Goal: Task Accomplishment & Management: Use online tool/utility

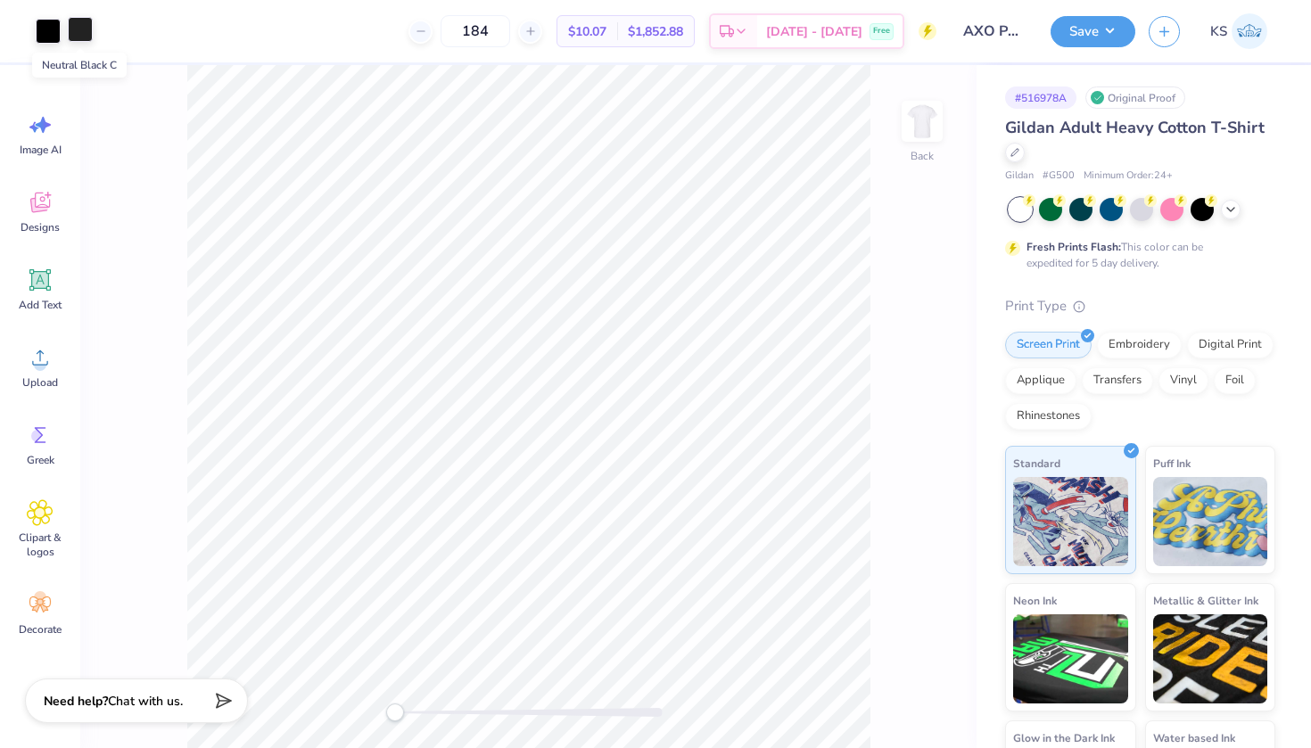
click at [78, 30] on div at bounding box center [80, 29] width 25 height 25
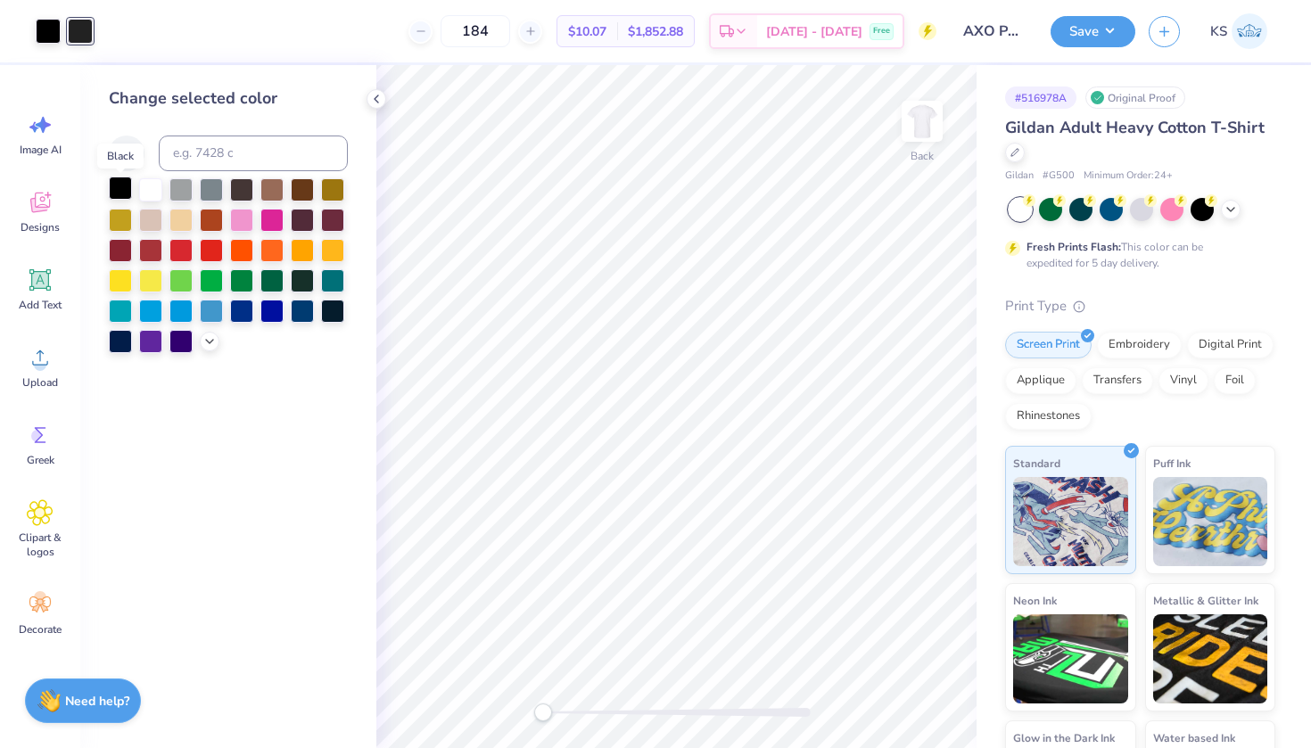
click at [118, 189] on div at bounding box center [120, 188] width 23 height 23
click at [888, 695] on icon at bounding box center [892, 698] width 15 height 16
click at [929, 697] on icon at bounding box center [929, 698] width 18 height 18
click at [883, 697] on div at bounding box center [893, 698] width 29 height 29
click at [924, 704] on icon at bounding box center [927, 698] width 15 height 16
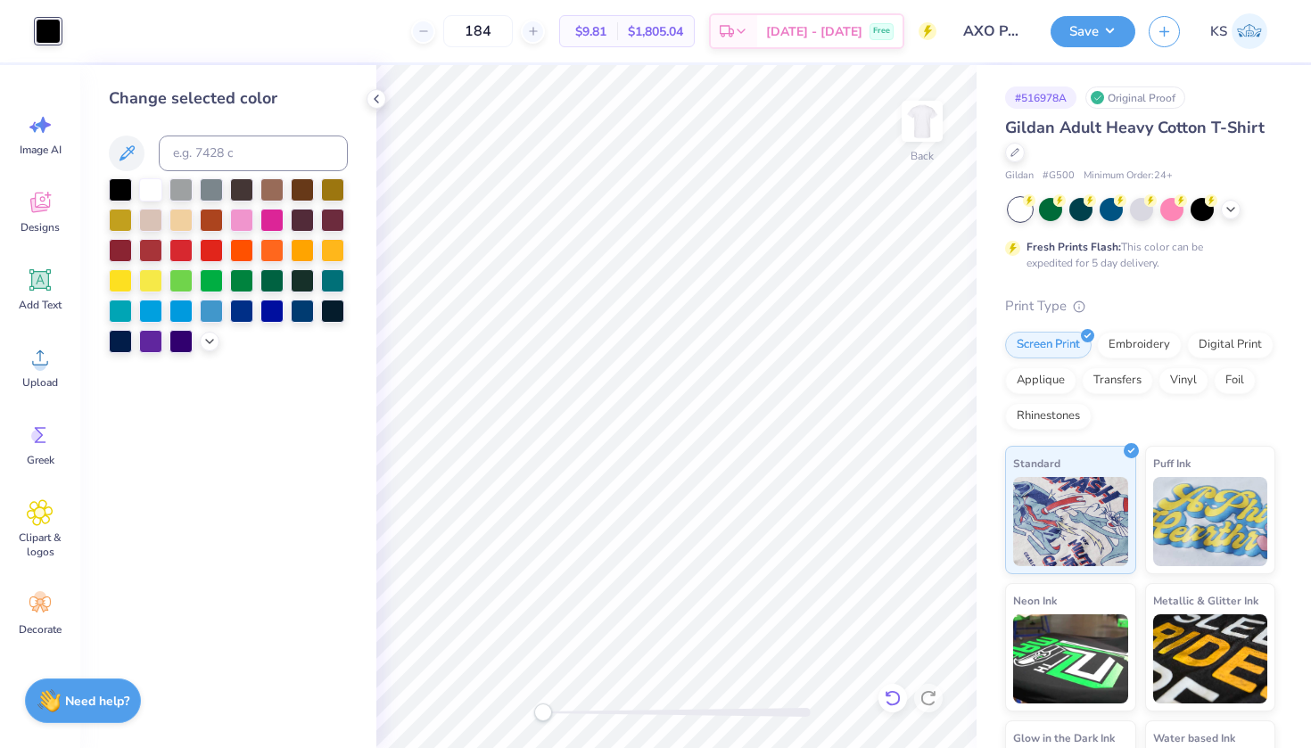
click at [886, 702] on icon at bounding box center [893, 698] width 18 height 18
click at [925, 703] on icon at bounding box center [927, 698] width 15 height 16
click at [894, 702] on icon at bounding box center [893, 698] width 18 height 18
click at [928, 704] on icon at bounding box center [929, 698] width 18 height 18
click at [370, 102] on icon at bounding box center [376, 99] width 14 height 14
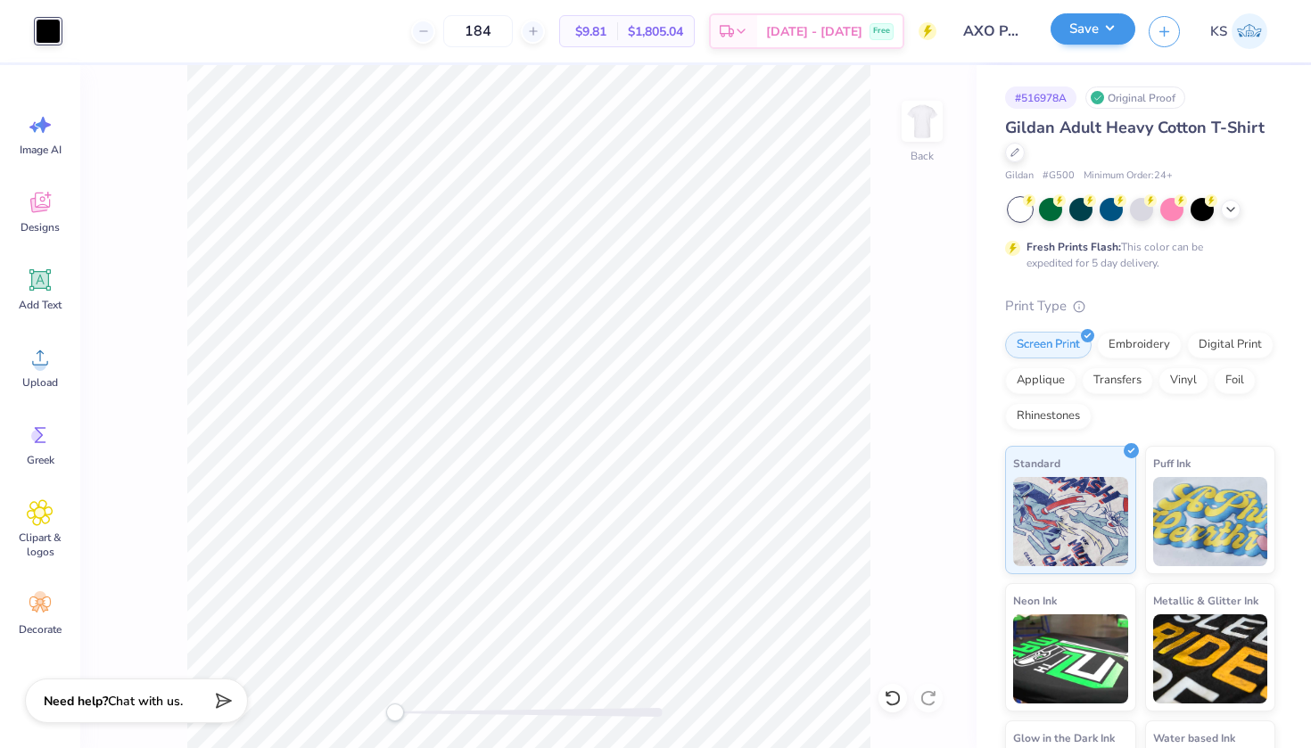
click at [1086, 34] on button "Save" at bounding box center [1093, 28] width 85 height 31
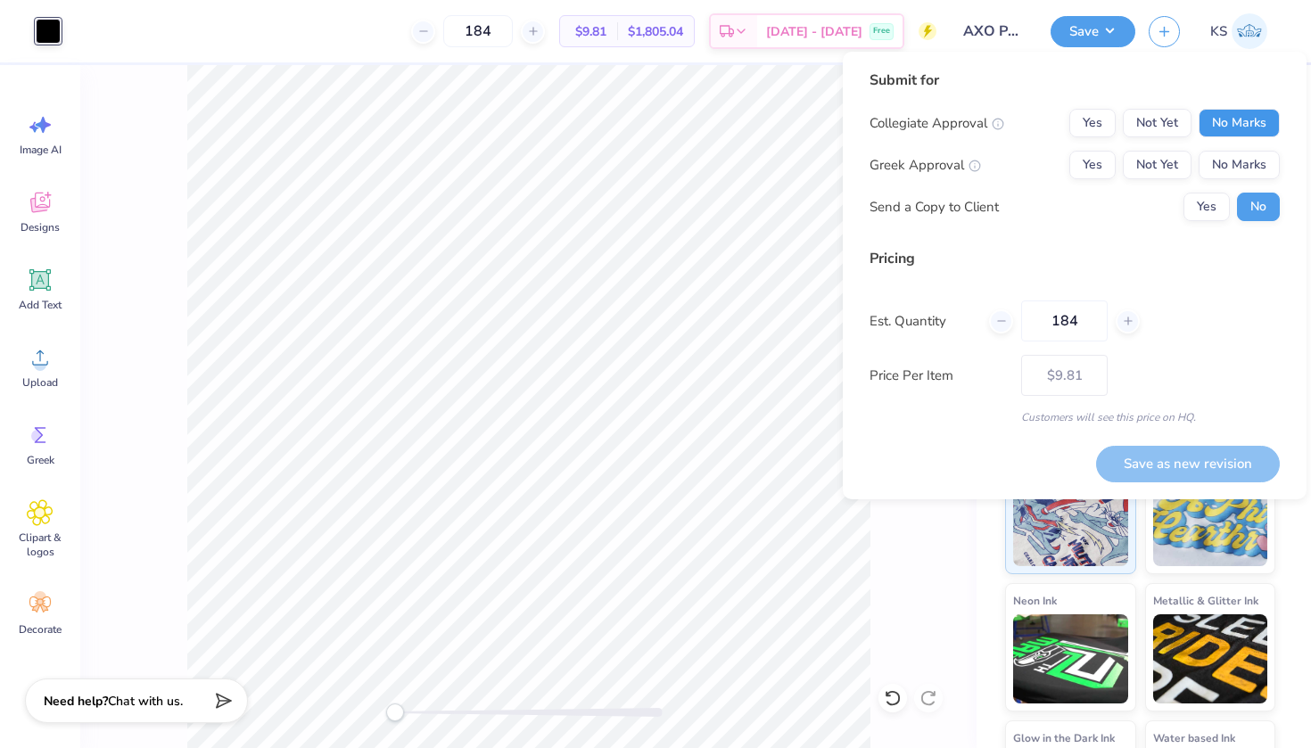
click at [1245, 133] on button "No Marks" at bounding box center [1239, 123] width 81 height 29
click at [1159, 178] on button "Not Yet" at bounding box center [1157, 165] width 69 height 29
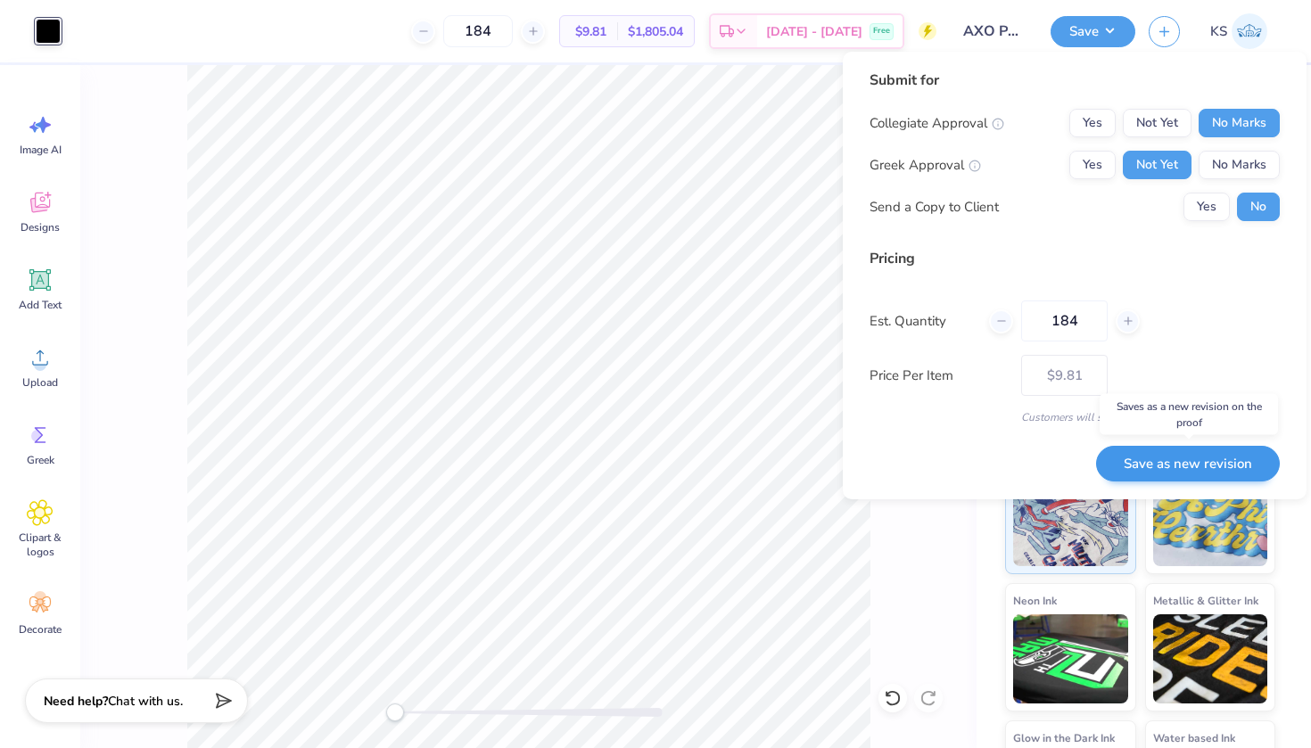
click at [1149, 473] on button "Save as new revision" at bounding box center [1188, 464] width 184 height 37
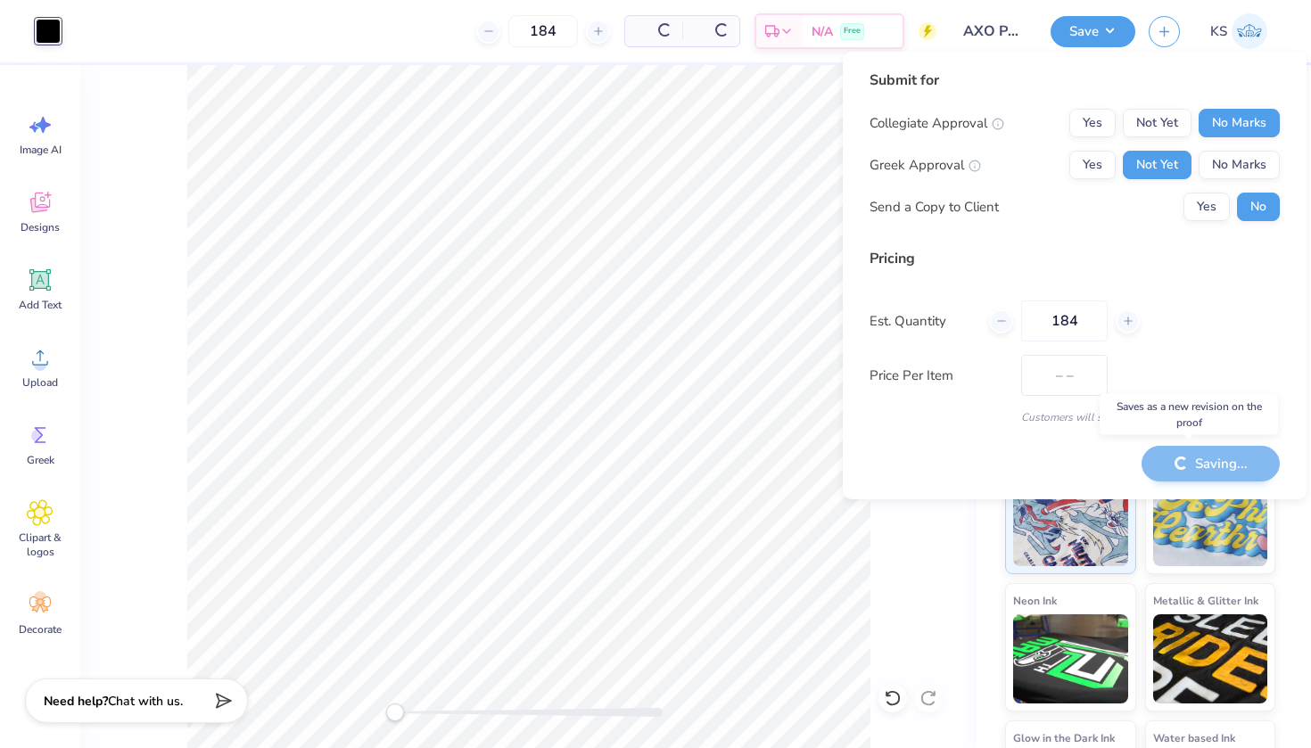
type input "$9.81"
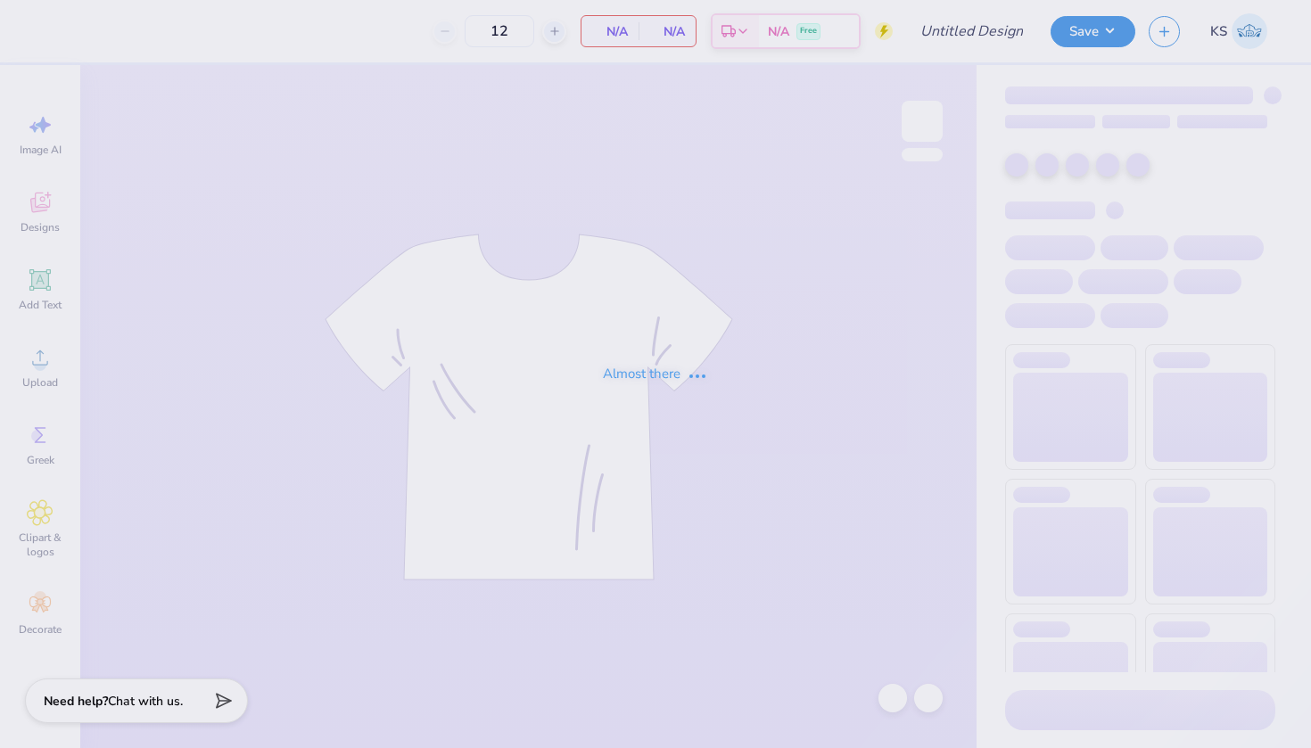
type input "Arrowspike"
type input "150"
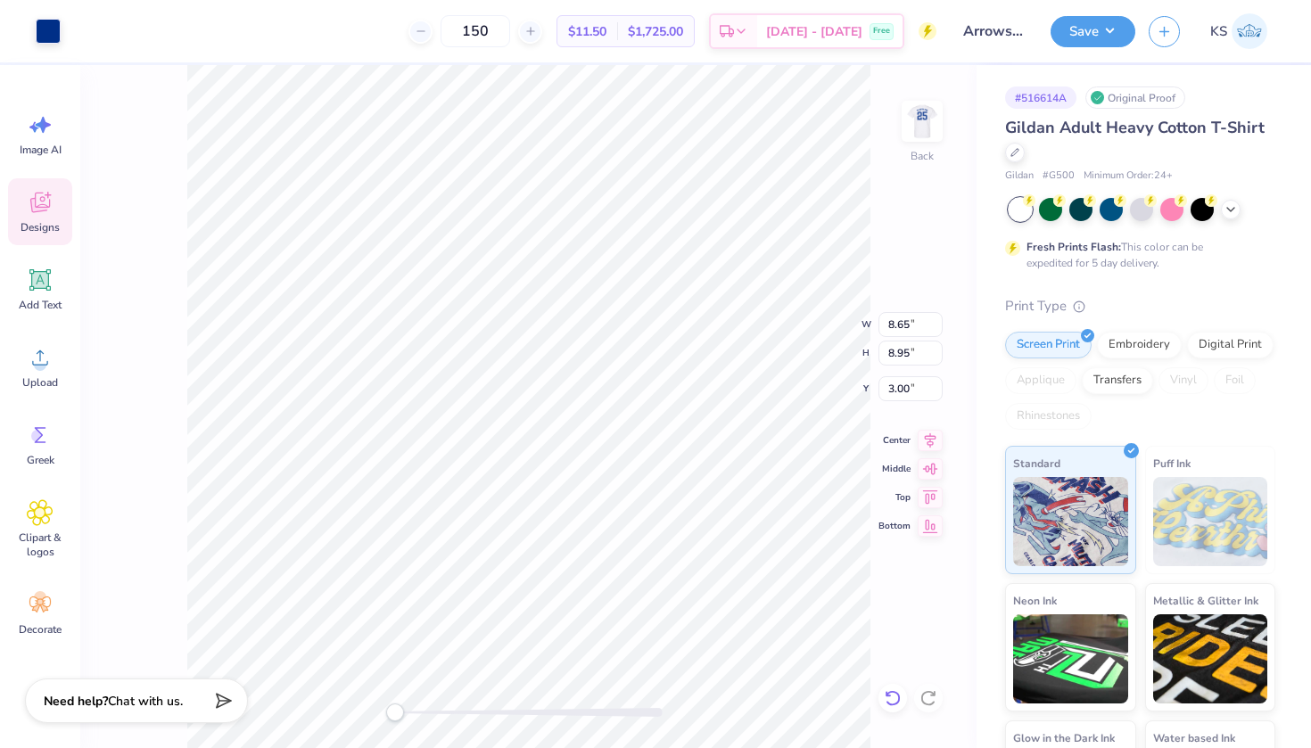
click at [891, 698] on icon at bounding box center [893, 698] width 18 height 18
click at [109, 84] on div "Back W 8.65 8.65 " H 8.95 8.95 " Y 3.00 3.00 " Center Middle Top Bottom" at bounding box center [528, 406] width 896 height 683
click at [46, 35] on div at bounding box center [48, 29] width 25 height 25
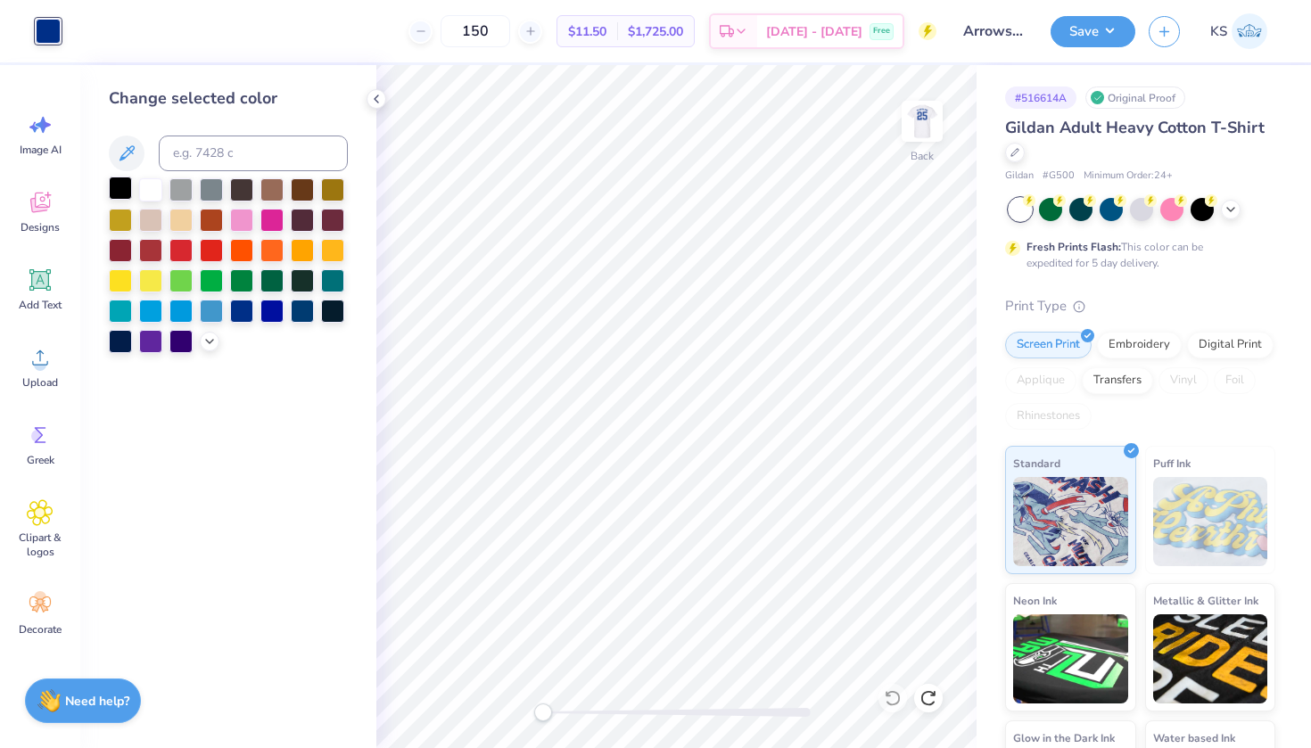
click at [126, 183] on div at bounding box center [120, 188] width 23 height 23
click at [904, 127] on img at bounding box center [922, 121] width 71 height 71
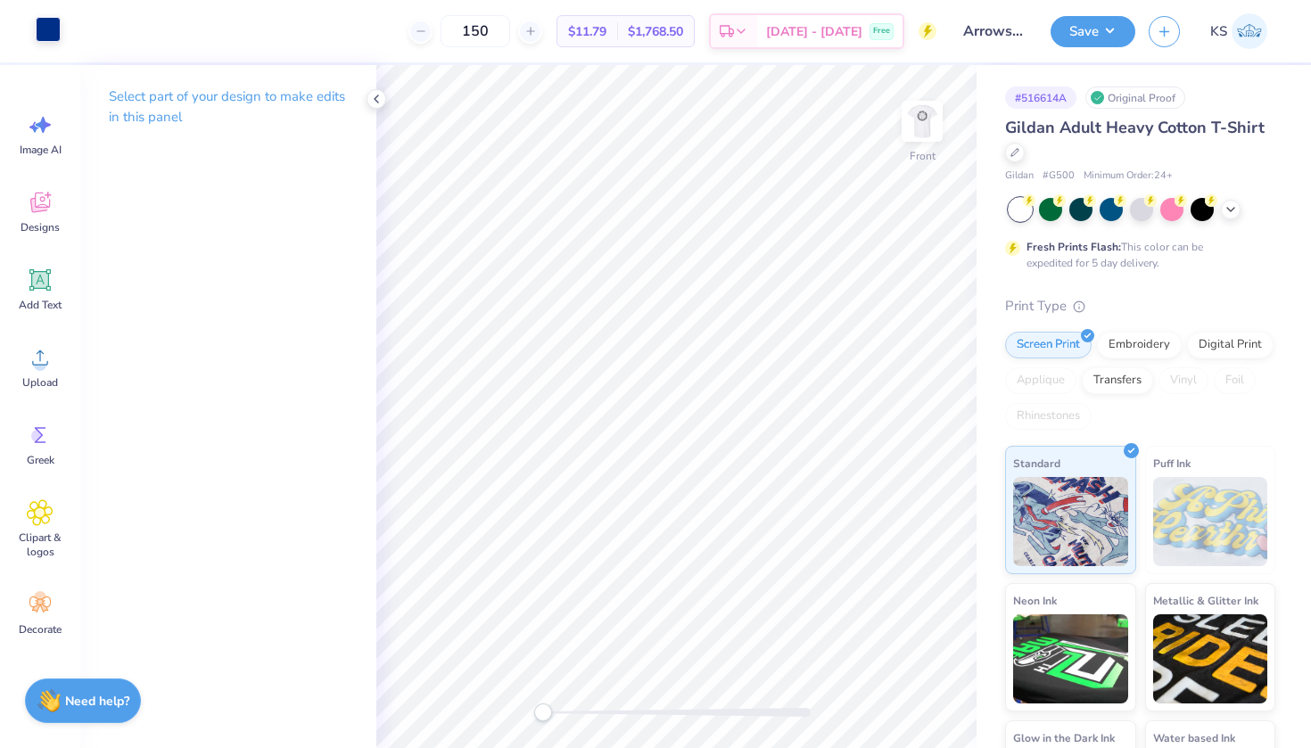
click at [45, 34] on div at bounding box center [48, 29] width 25 height 25
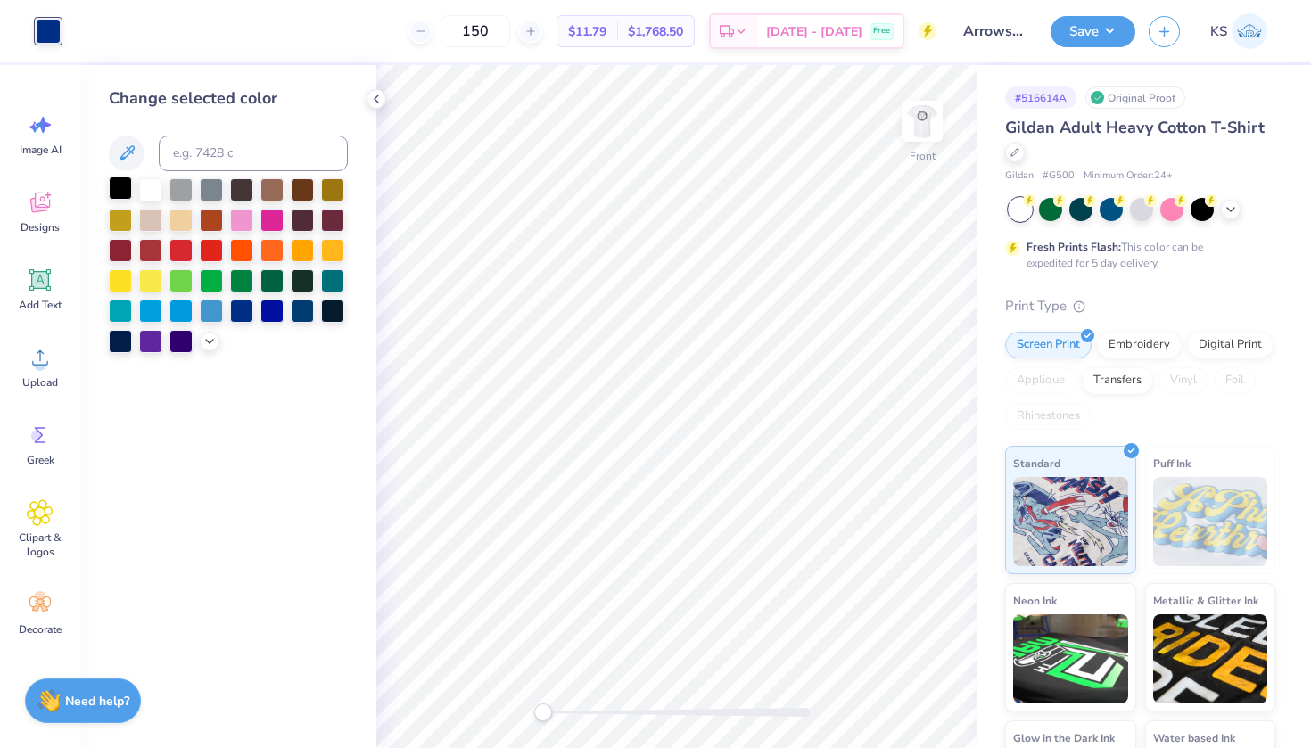
click at [130, 193] on div at bounding box center [120, 188] width 23 height 23
click at [918, 136] on img at bounding box center [922, 121] width 71 height 71
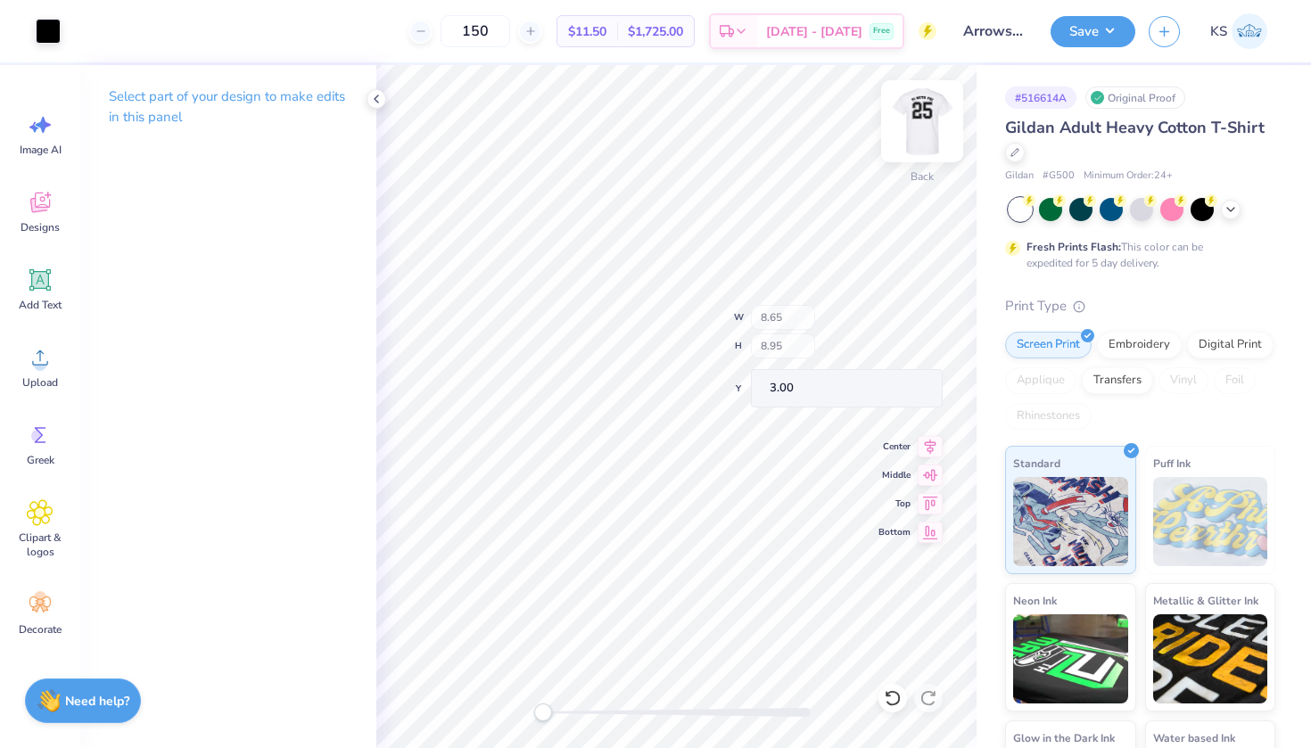
click at [832, 324] on div "Back W 8.65 H 8.95 Y 3.00 Center Middle Top Bottom" at bounding box center [676, 406] width 600 height 683
click at [378, 100] on icon at bounding box center [376, 99] width 14 height 14
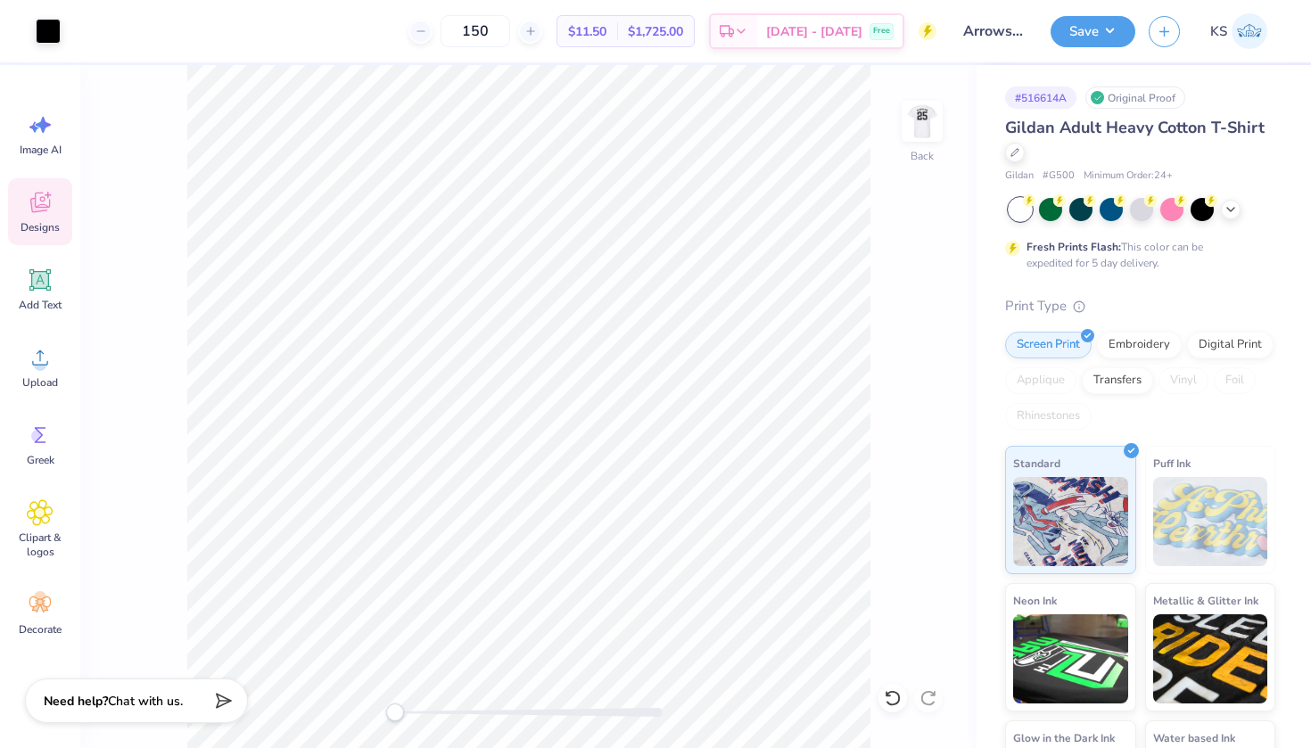
click at [46, 209] on icon at bounding box center [39, 205] width 17 height 14
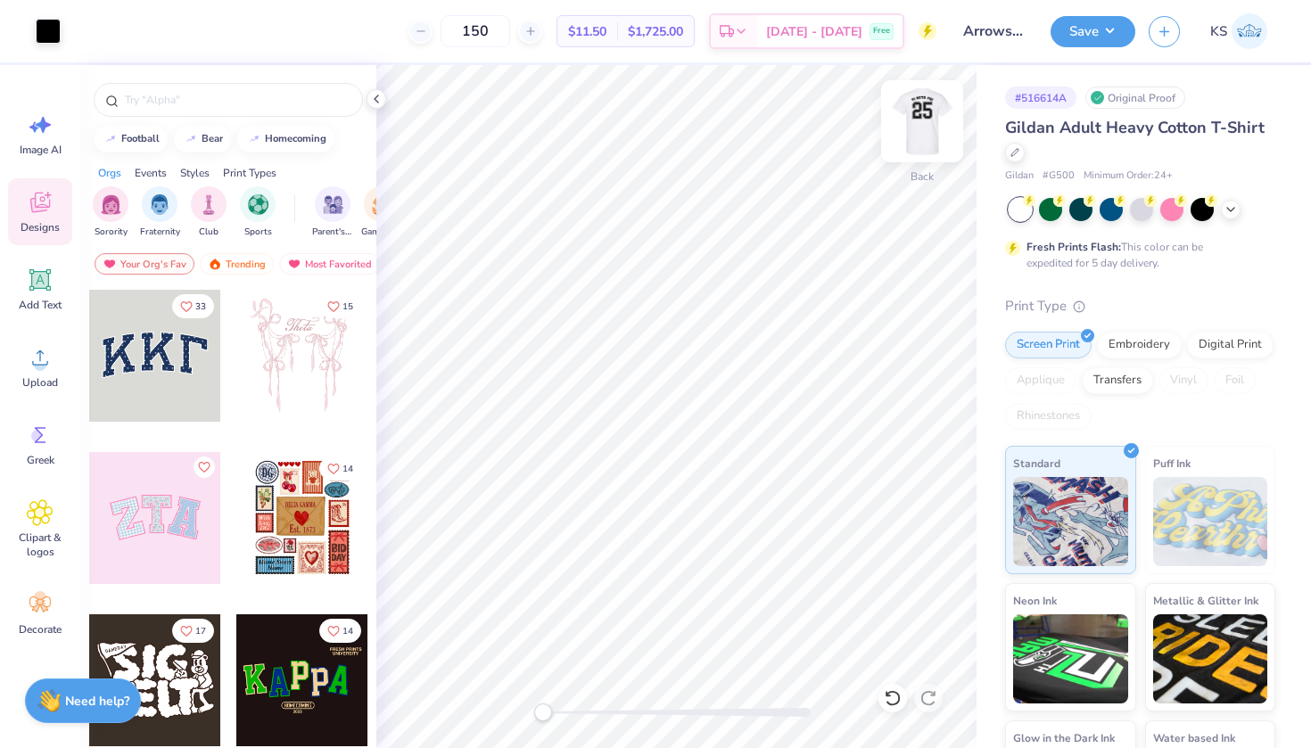
click at [931, 115] on img at bounding box center [922, 121] width 71 height 71
click at [931, 115] on img at bounding box center [922, 121] width 36 height 36
click at [1088, 32] on button "Save" at bounding box center [1093, 28] width 85 height 31
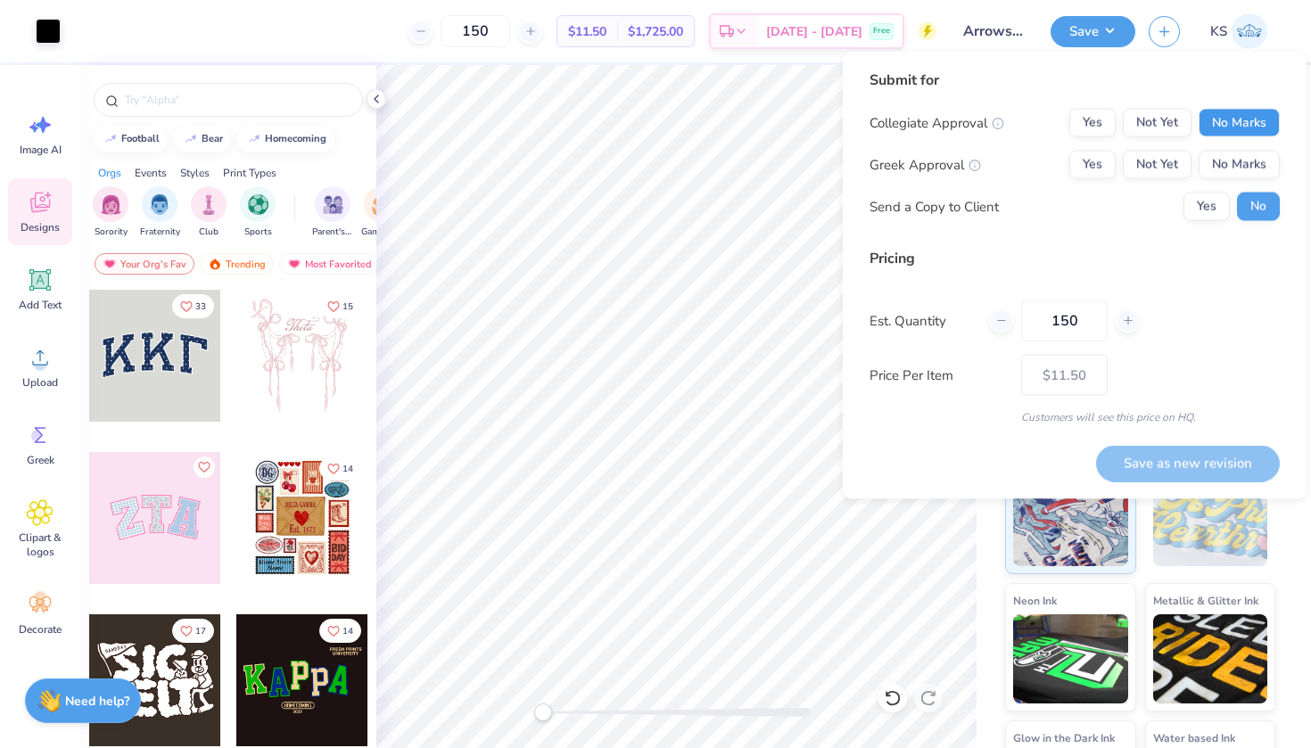
click at [1235, 128] on button "No Marks" at bounding box center [1239, 123] width 81 height 29
click at [1168, 180] on div "Collegiate Approval Yes Not Yet No Marks Greek Approval Yes Not Yet No Marks Se…" at bounding box center [1075, 165] width 410 height 112
click at [1163, 166] on button "Not Yet" at bounding box center [1157, 165] width 69 height 29
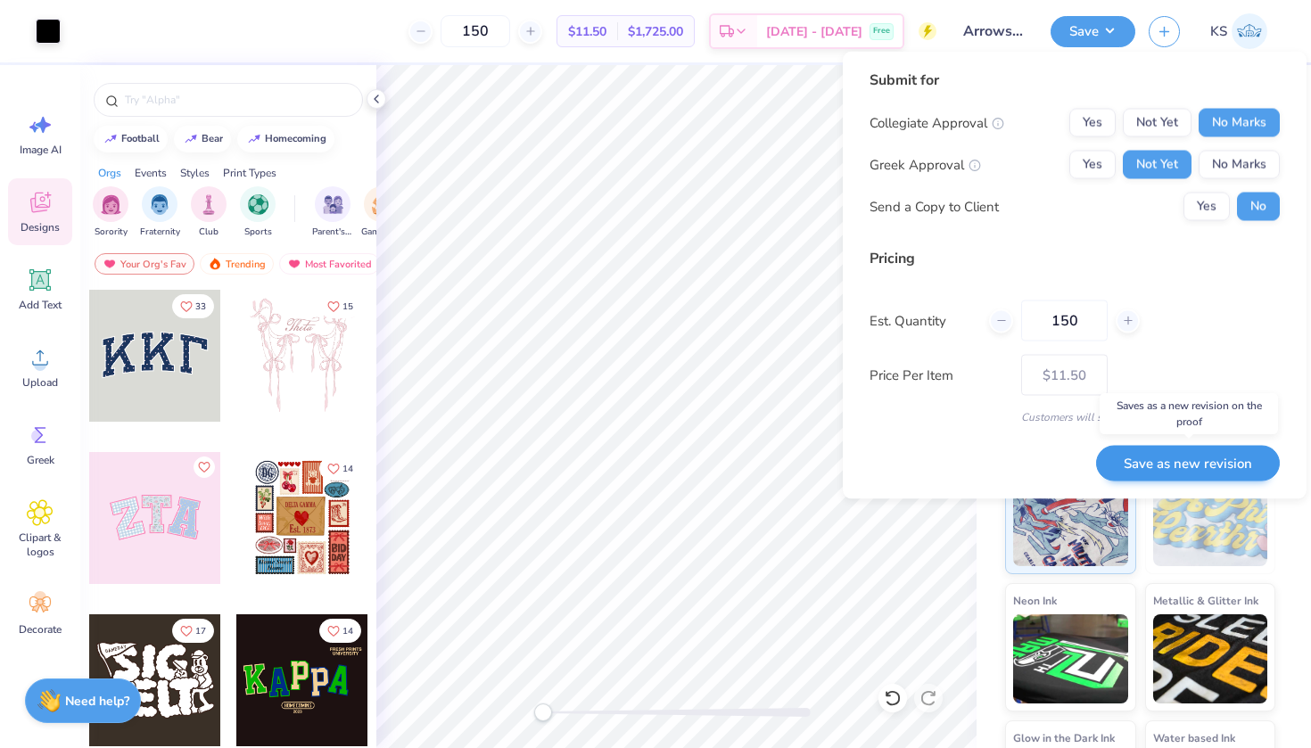
click at [1156, 466] on button "Save as new revision" at bounding box center [1188, 463] width 184 height 37
type input "$11.50"
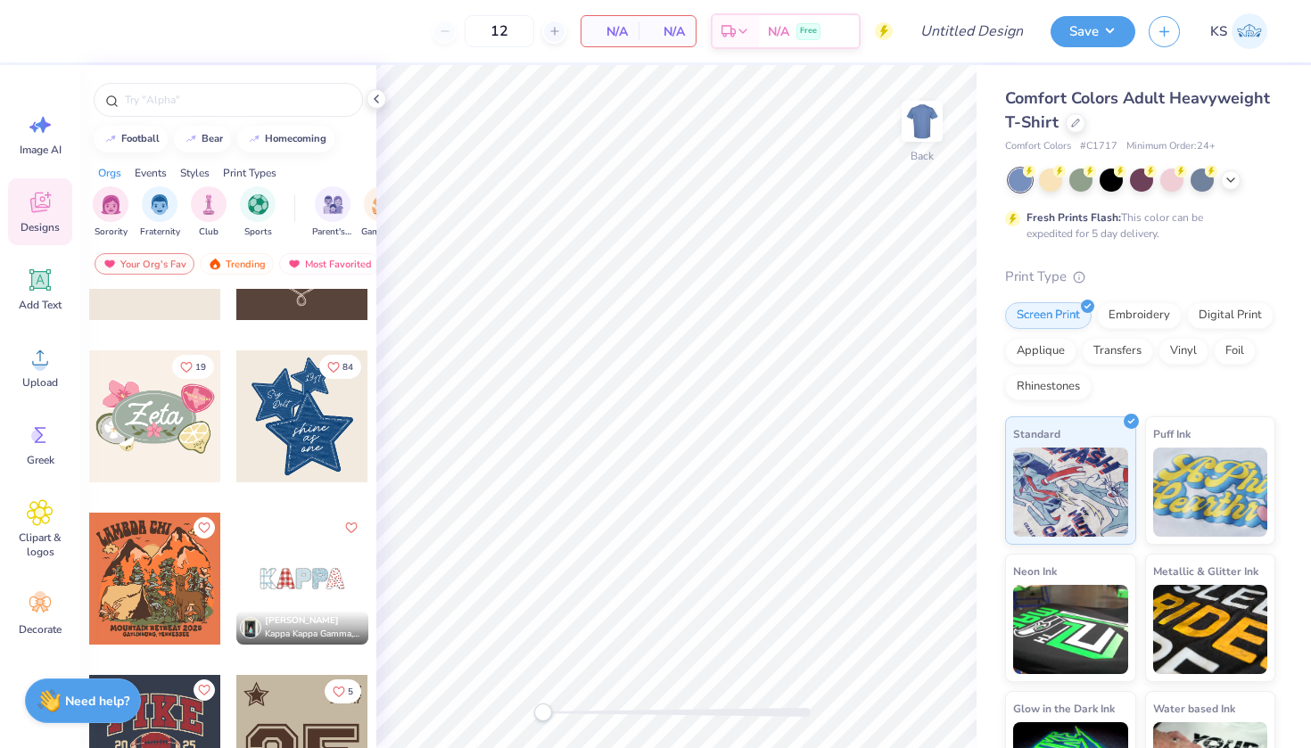
scroll to position [1242, 0]
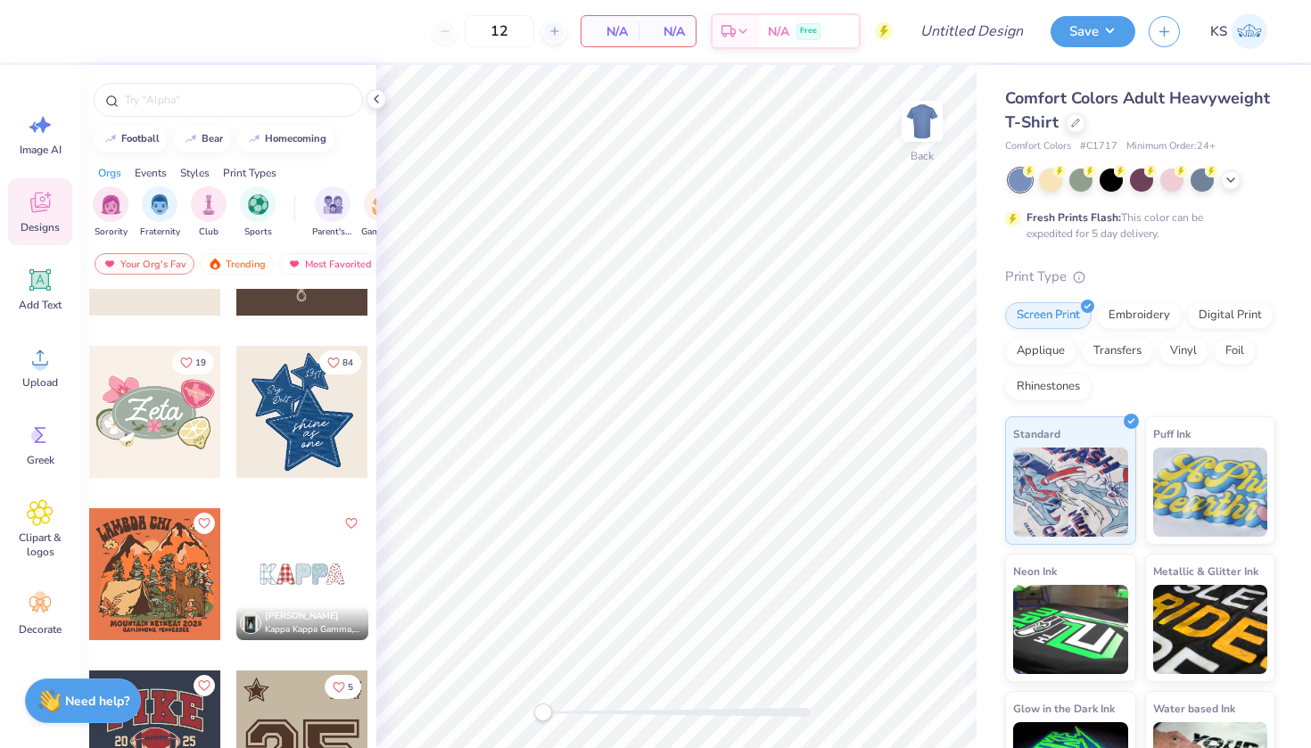
click at [312, 577] on div at bounding box center [302, 574] width 132 height 132
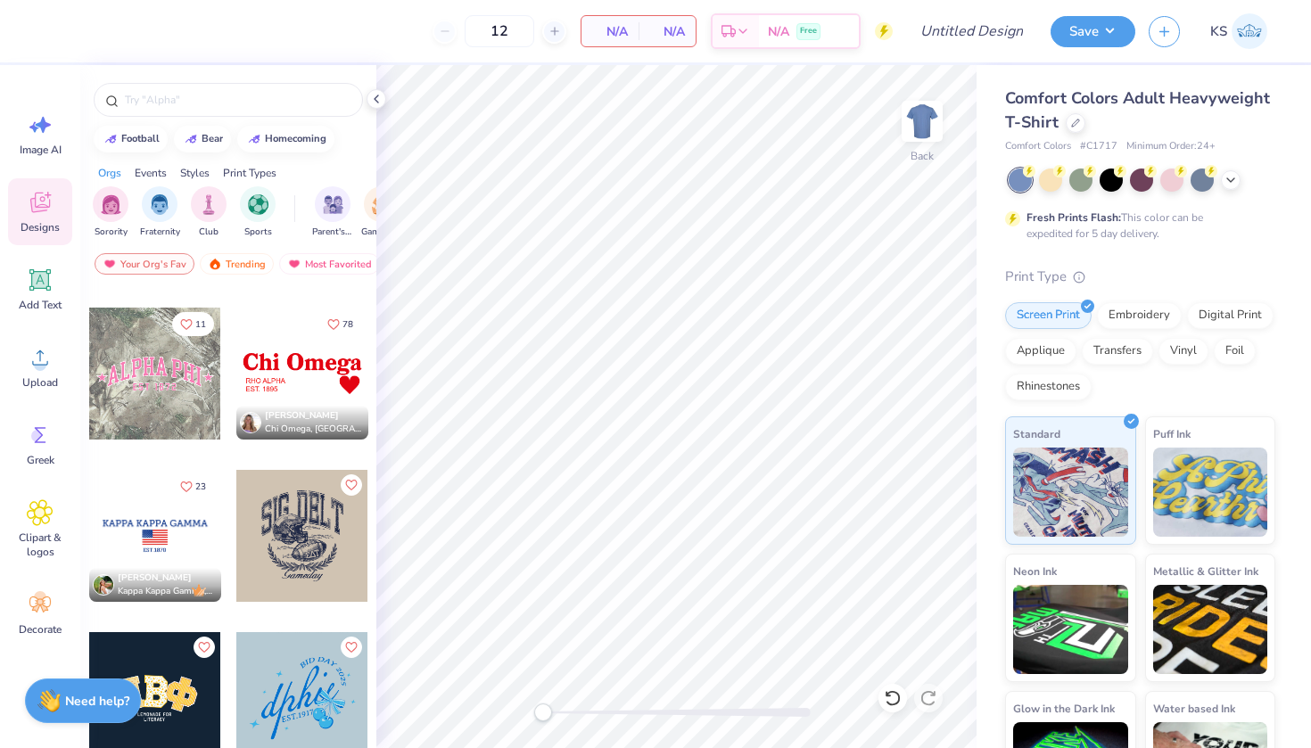
scroll to position [4246, 0]
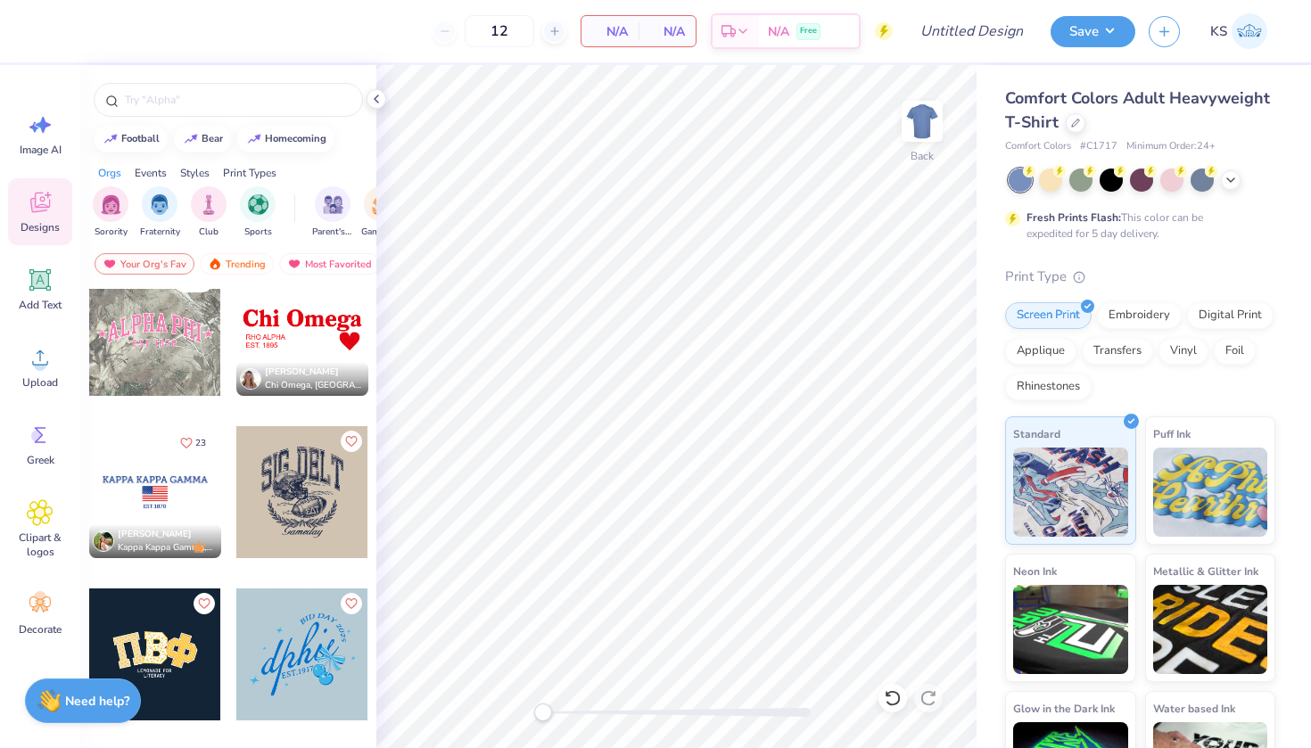
click at [185, 396] on div "11" at bounding box center [155, 330] width 134 height 134
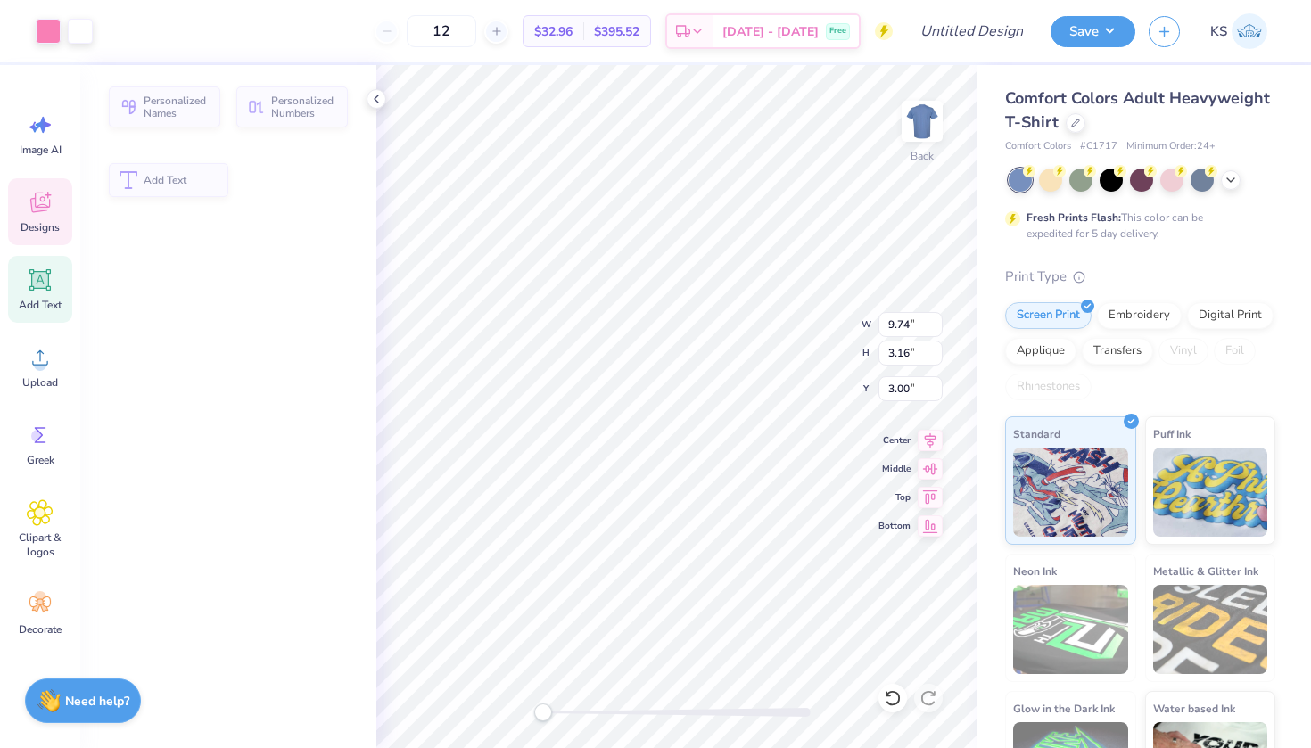
type input "9.74"
type input "3.16"
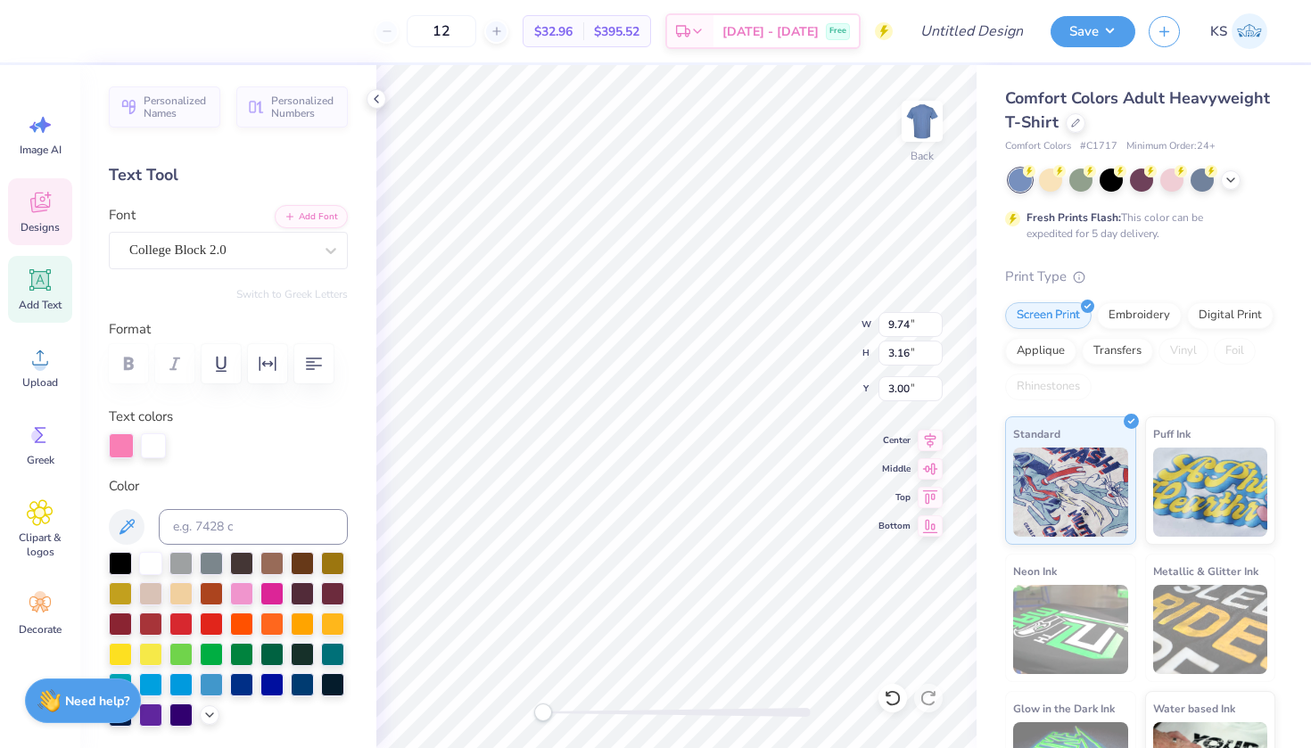
scroll to position [0, 0]
type textarea "Pi BEta Phi"
click at [1077, 120] on icon at bounding box center [1075, 121] width 9 height 9
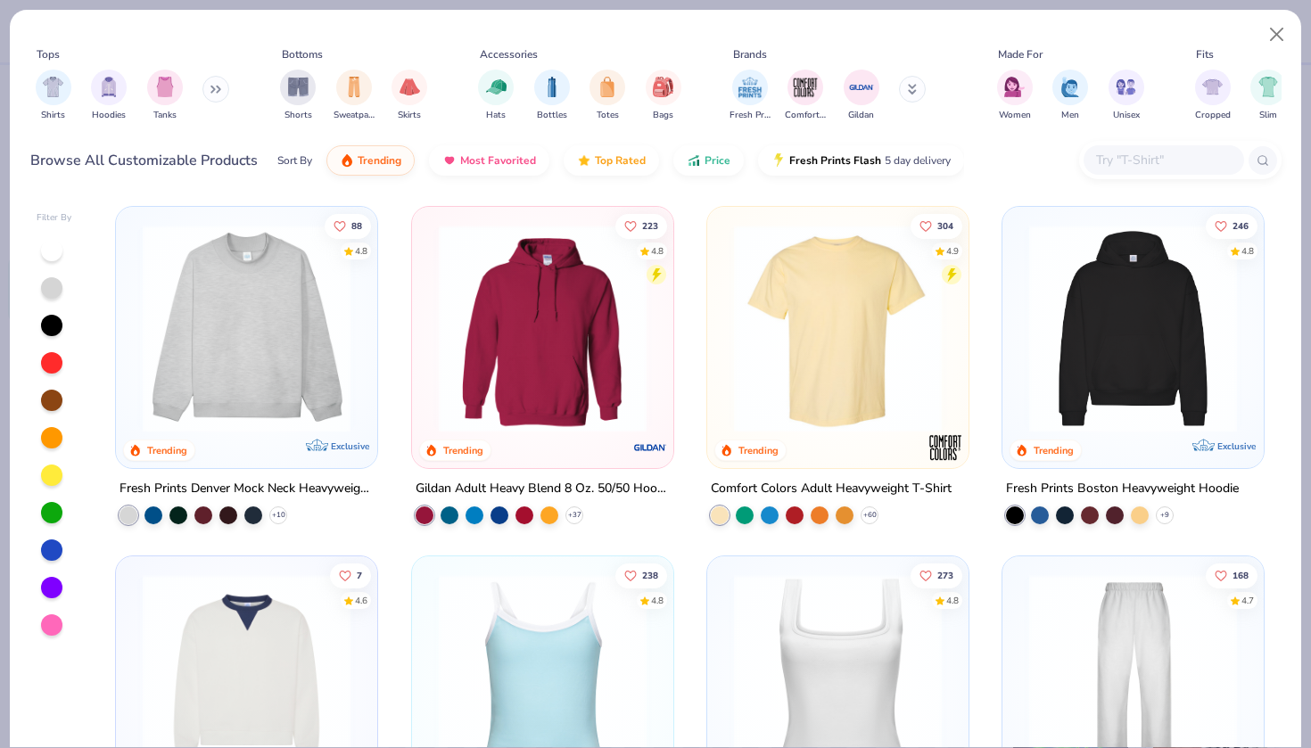
click at [1184, 303] on img at bounding box center [1133, 329] width 226 height 208
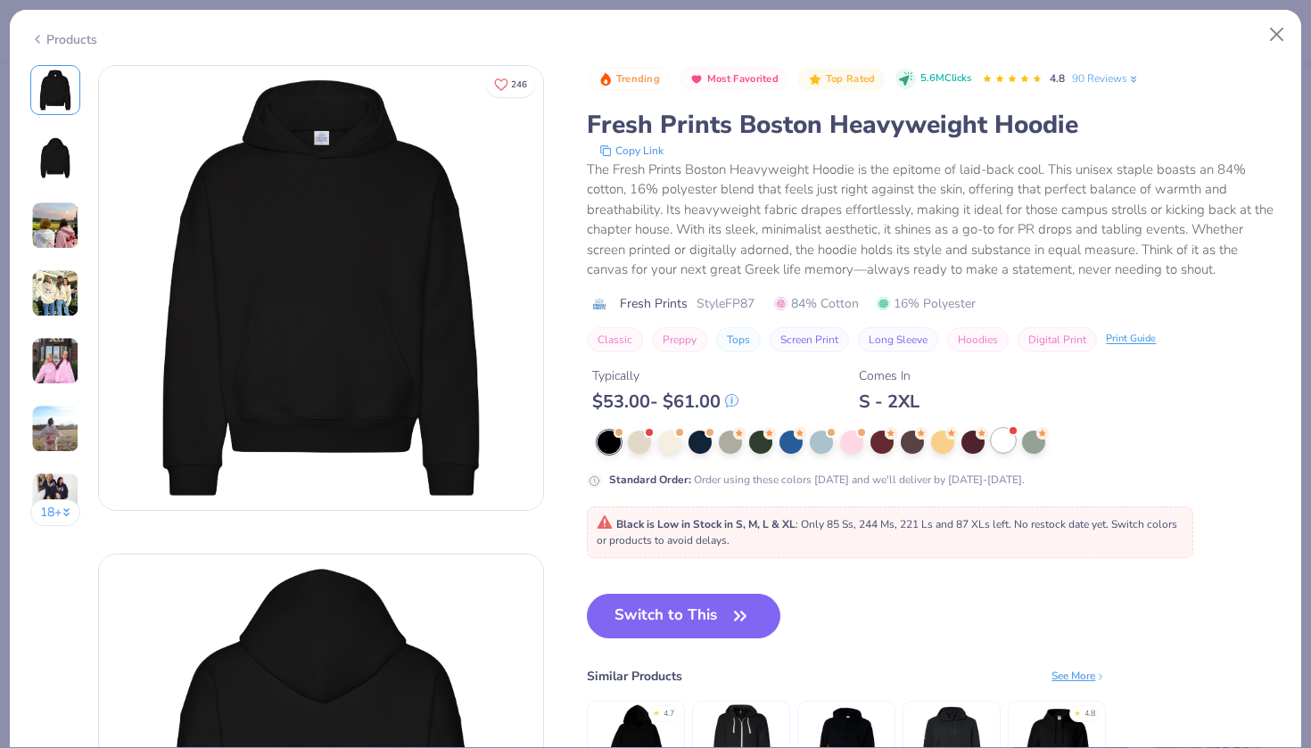
click at [1007, 444] on div at bounding box center [1003, 440] width 23 height 23
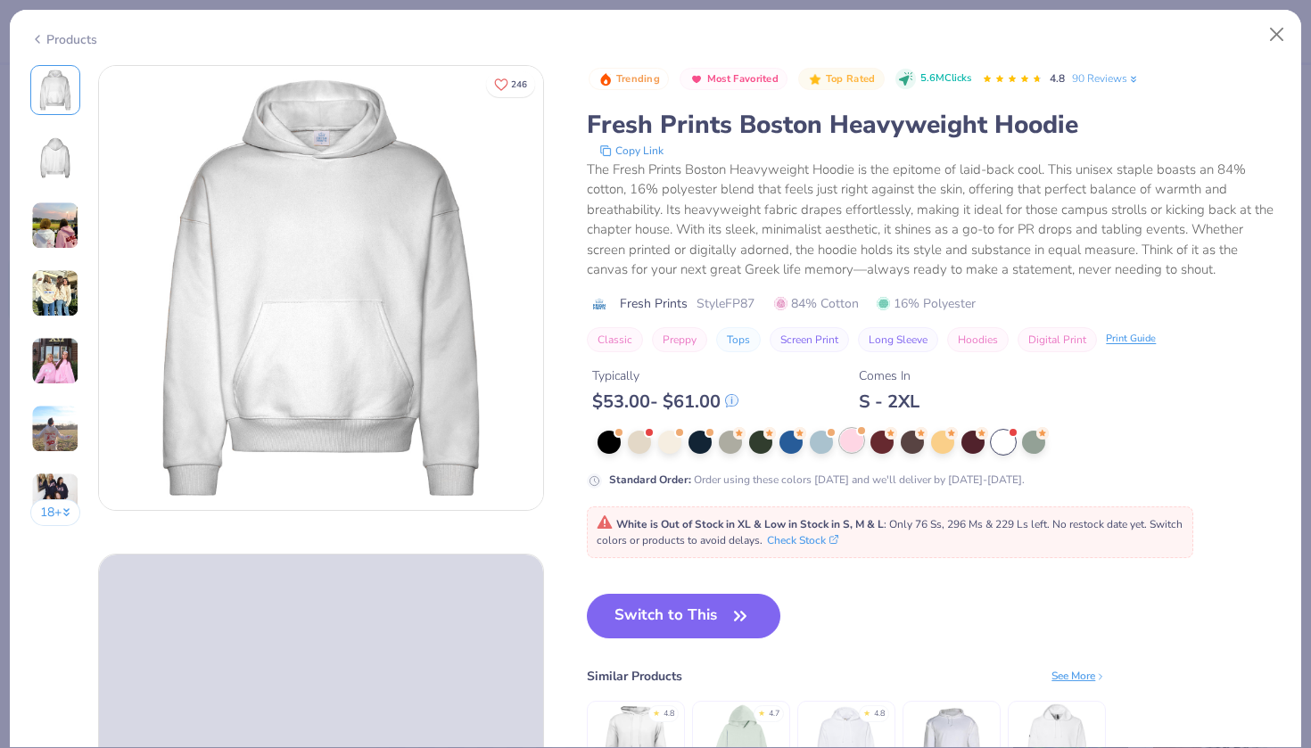
click at [864, 448] on div at bounding box center [939, 442] width 683 height 23
click at [859, 444] on div at bounding box center [851, 440] width 23 height 23
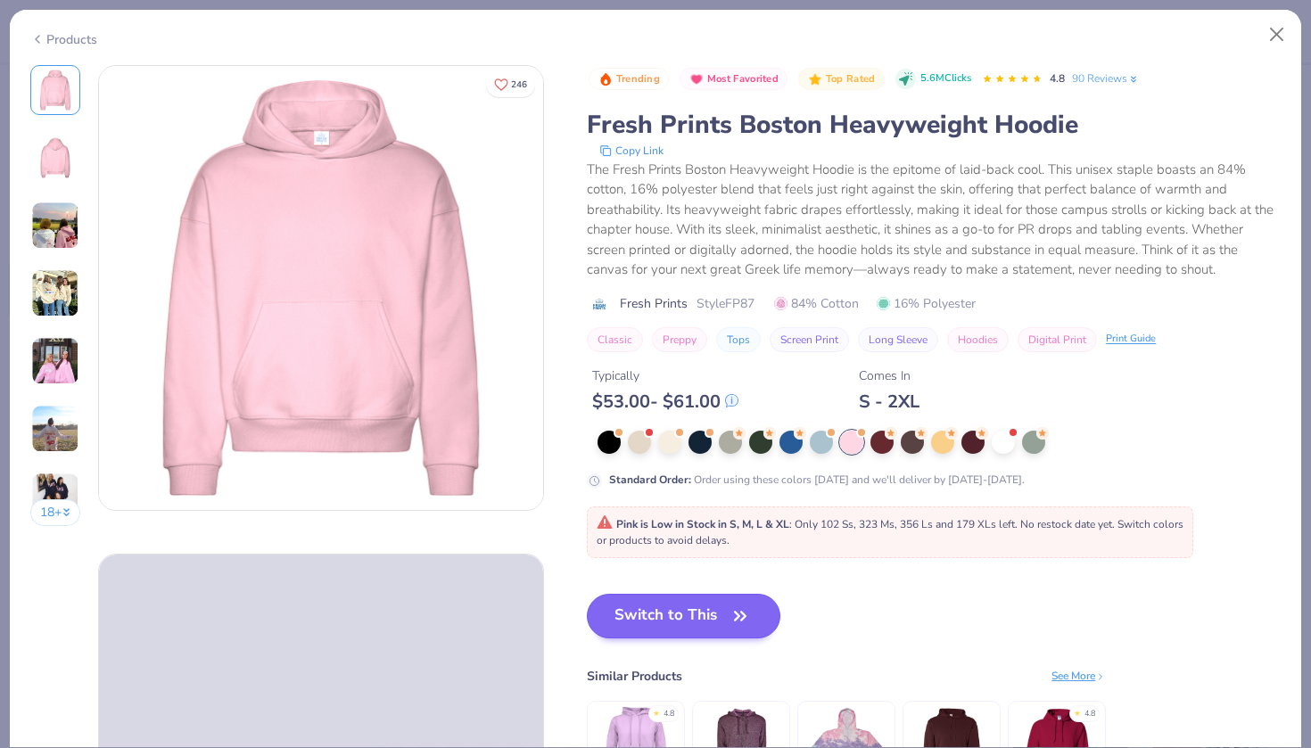
click at [654, 615] on button "Switch to This" at bounding box center [684, 616] width 194 height 45
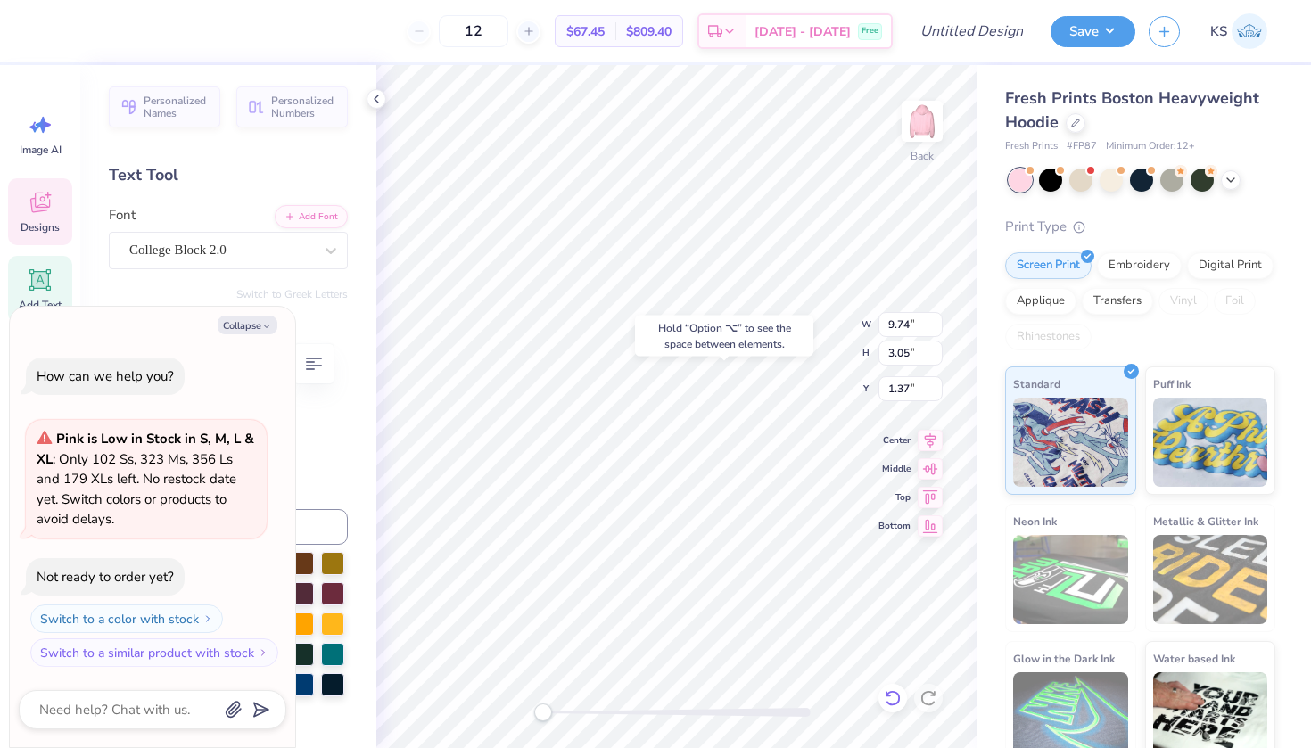
click at [885, 687] on div at bounding box center [893, 698] width 29 height 29
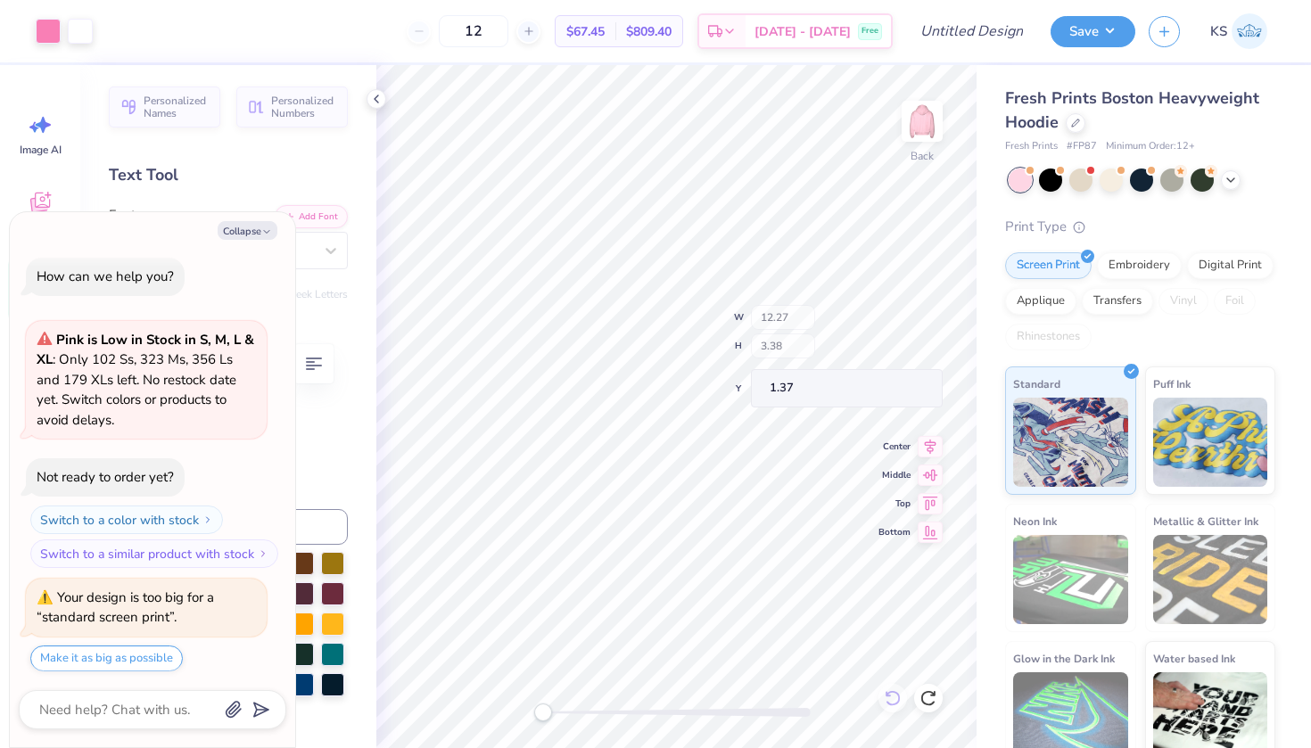
scroll to position [108, 0]
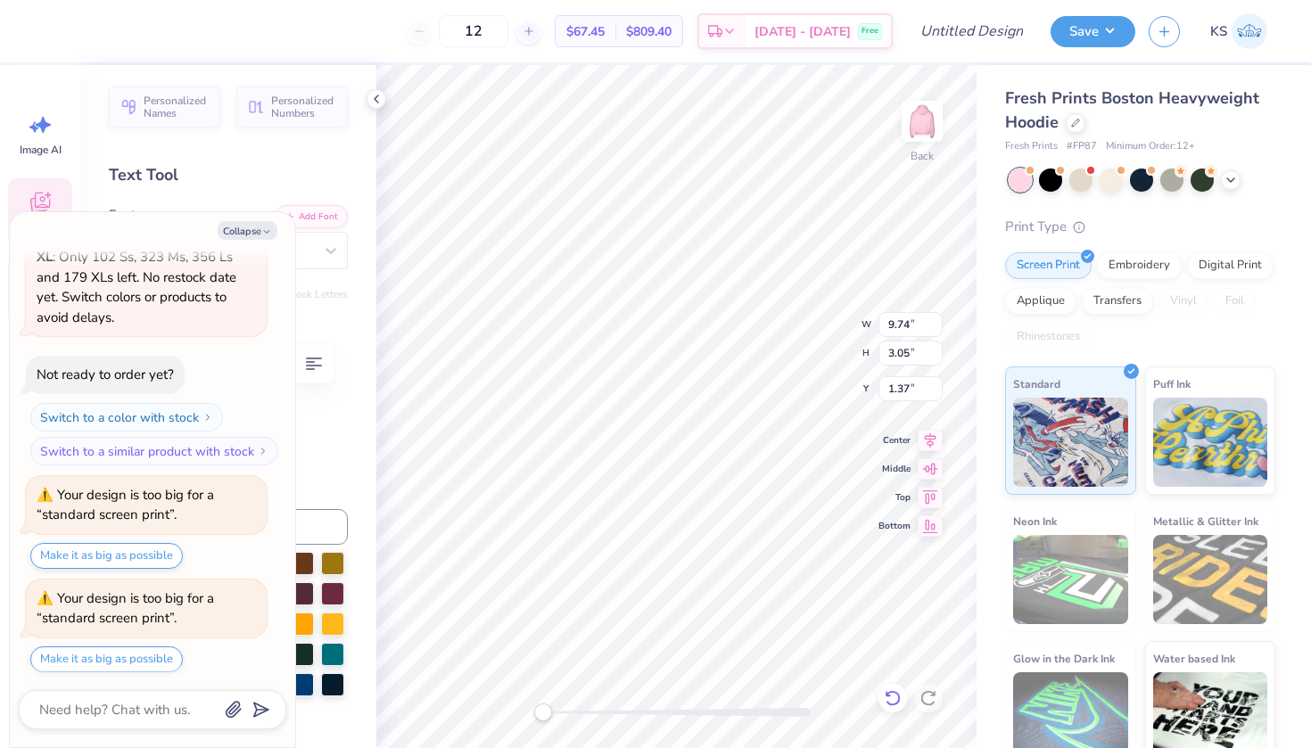
click at [896, 708] on div at bounding box center [893, 698] width 29 height 29
type textarea "x"
type input "3.67"
type textarea "x"
type input "14.67"
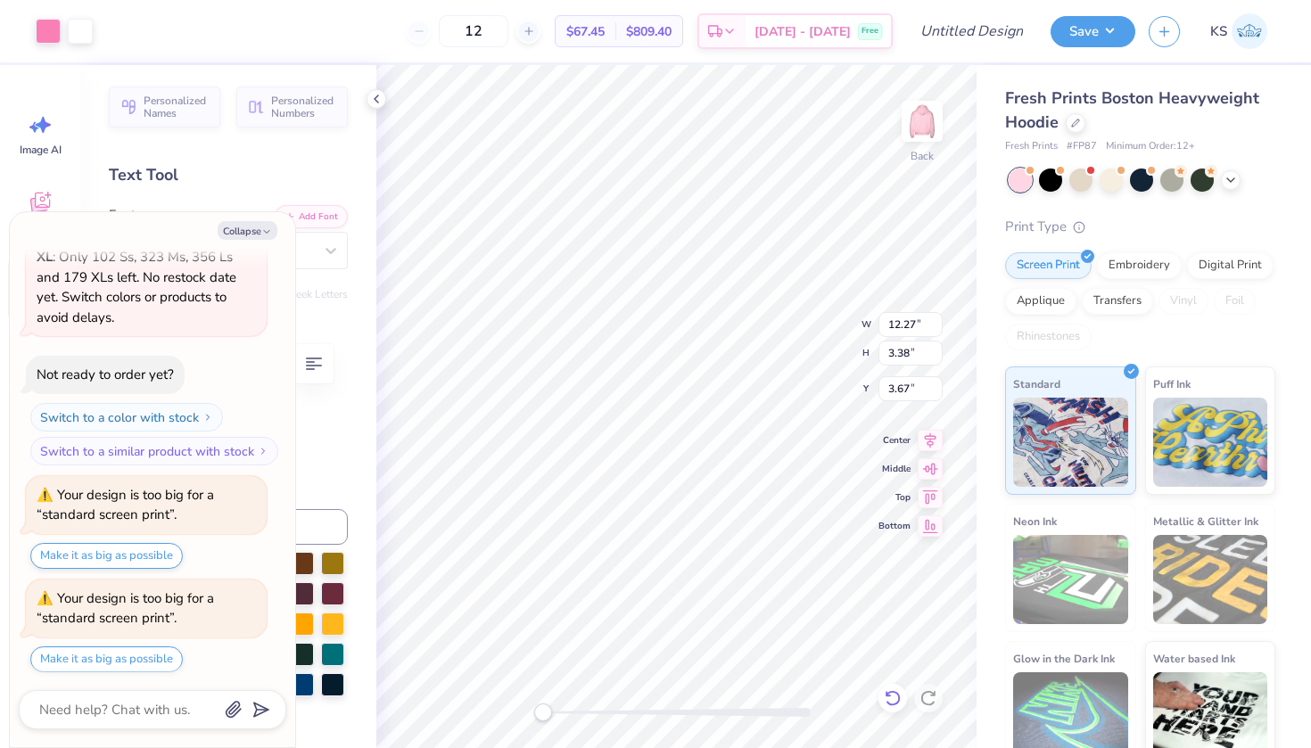
type input "4.37"
type input "3.36"
type textarea "x"
type input "14.41"
type input "3.97"
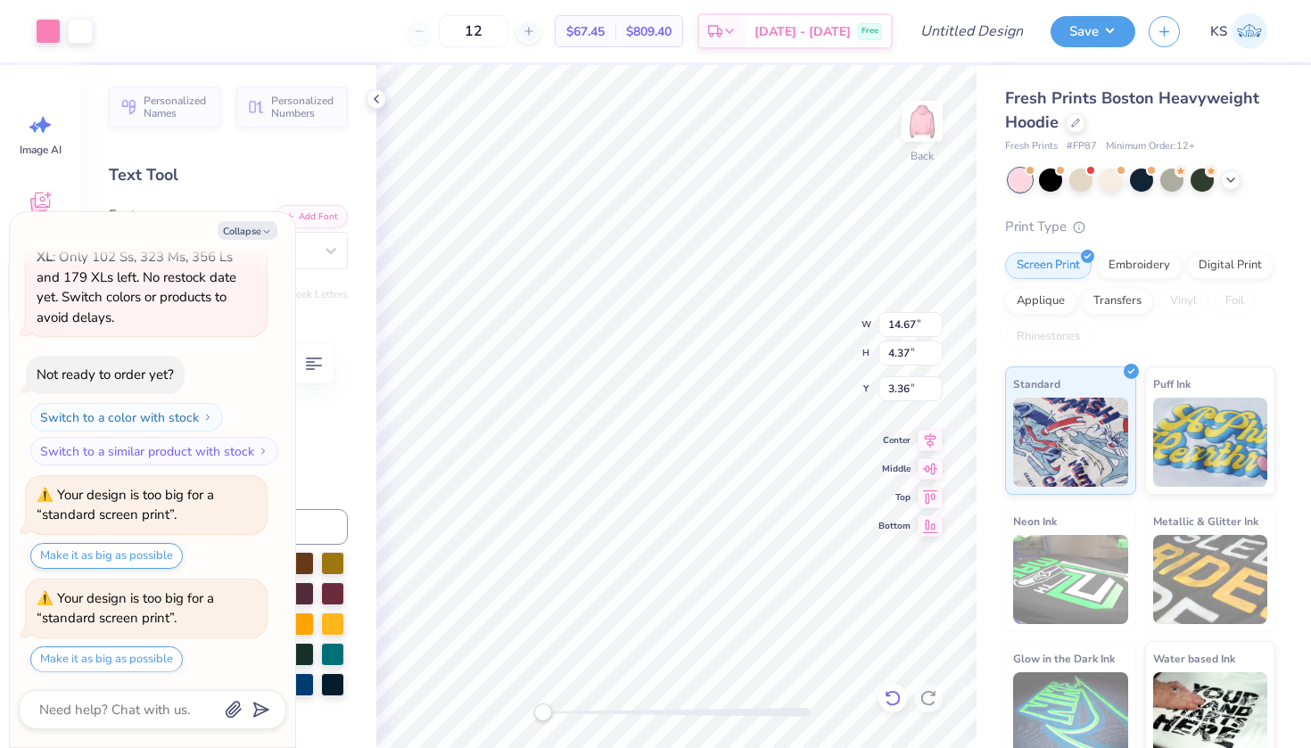
type input "3.67"
type textarea "x"
type input "3.00"
click at [1110, 177] on div at bounding box center [1111, 178] width 23 height 23
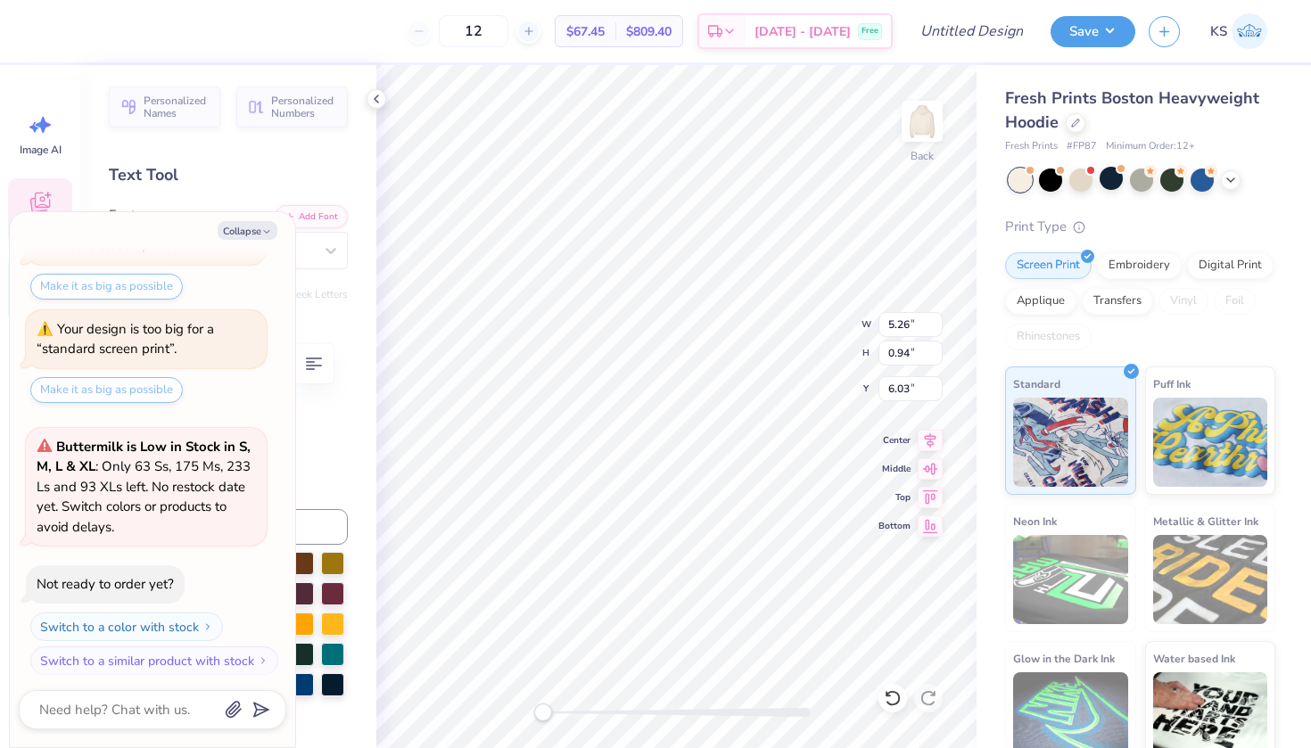
type textarea "x"
type textarea "est 187"
type textarea "x"
type textarea "est 18"
type textarea "x"
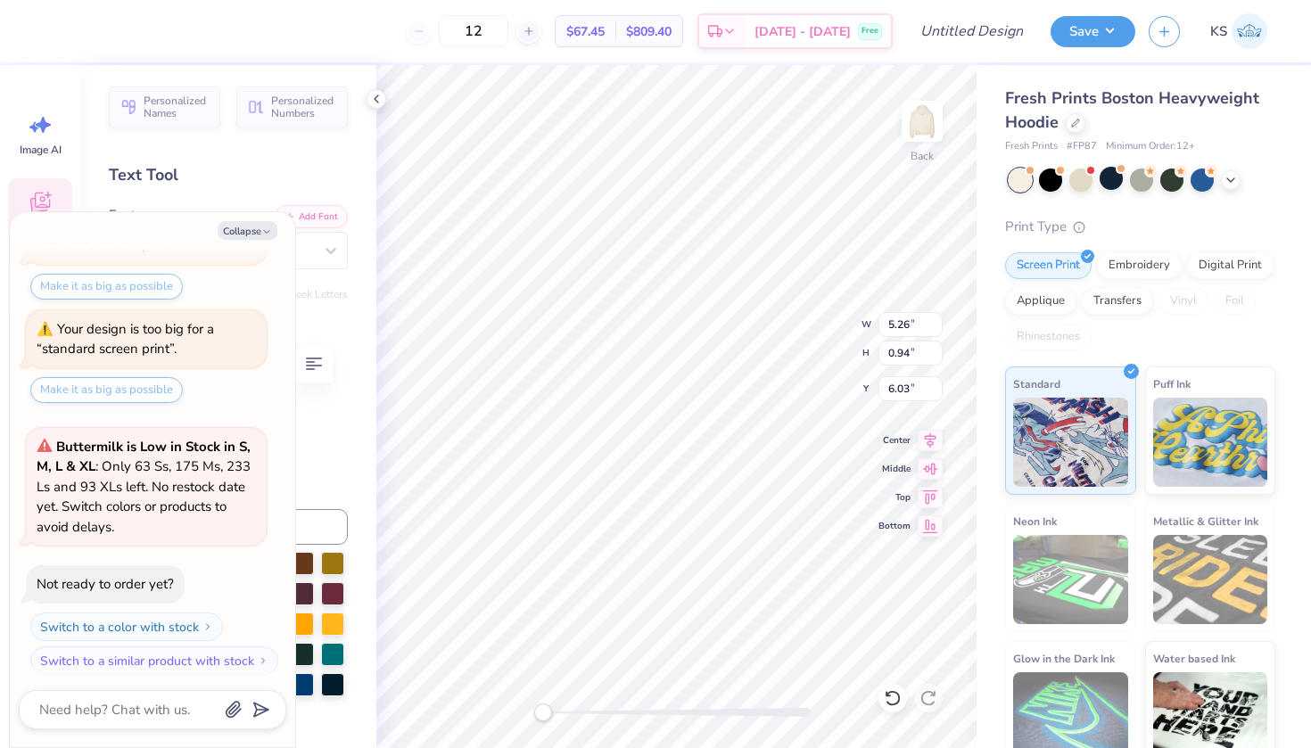
type textarea "est 186"
type textarea "x"
type textarea "est 1867"
click at [1234, 185] on icon at bounding box center [1231, 178] width 14 height 14
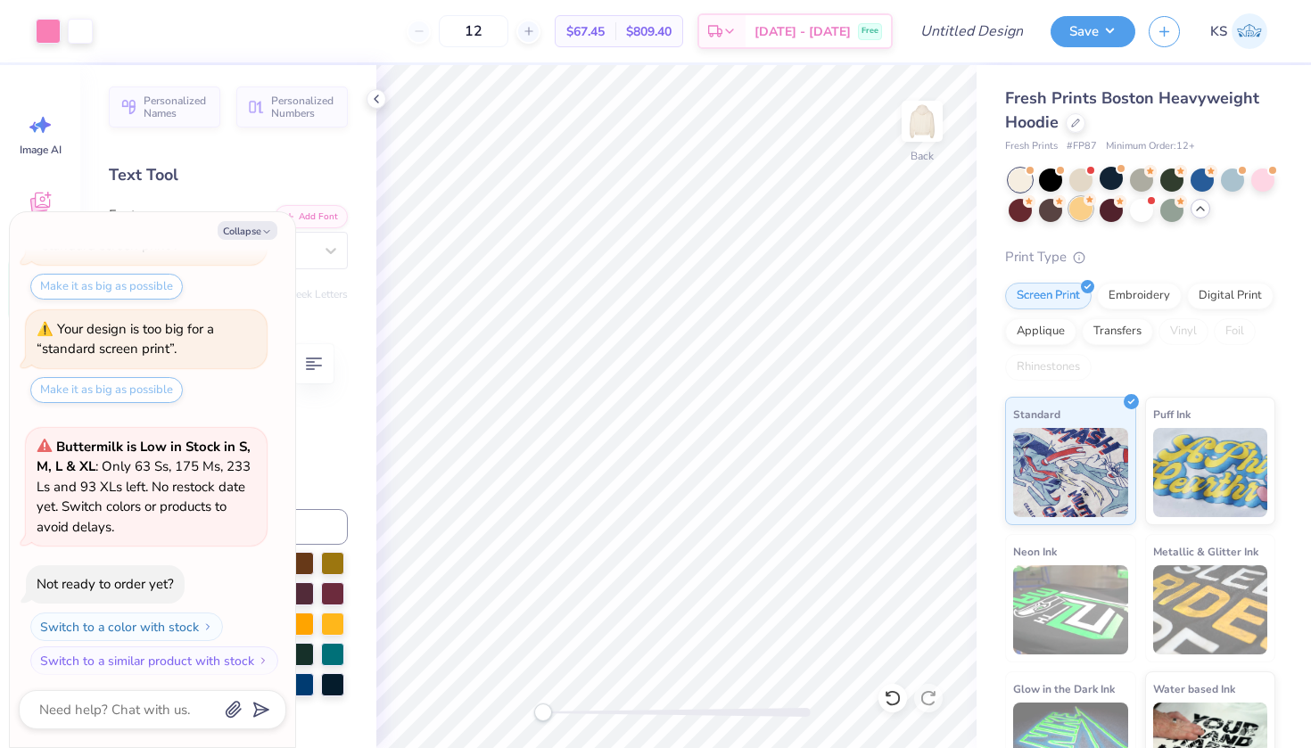
click at [1083, 209] on div at bounding box center [1080, 208] width 23 height 23
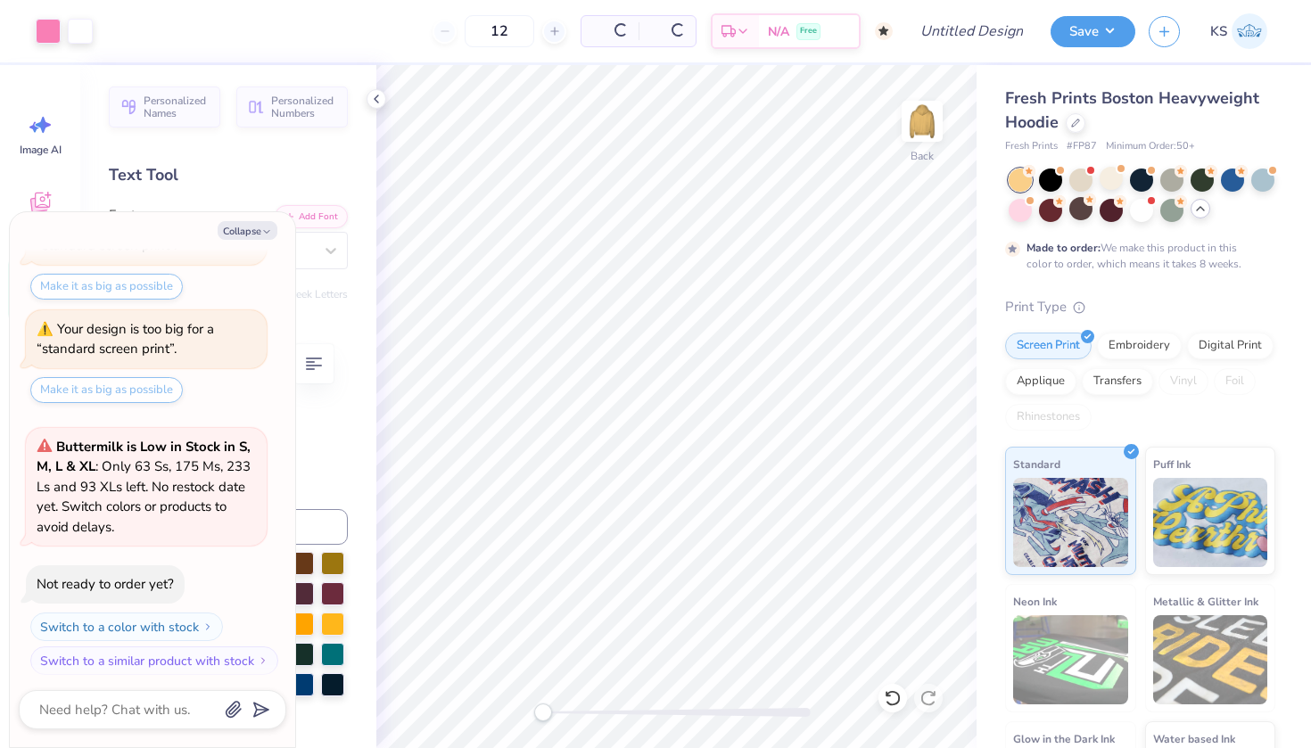
scroll to position [627, 0]
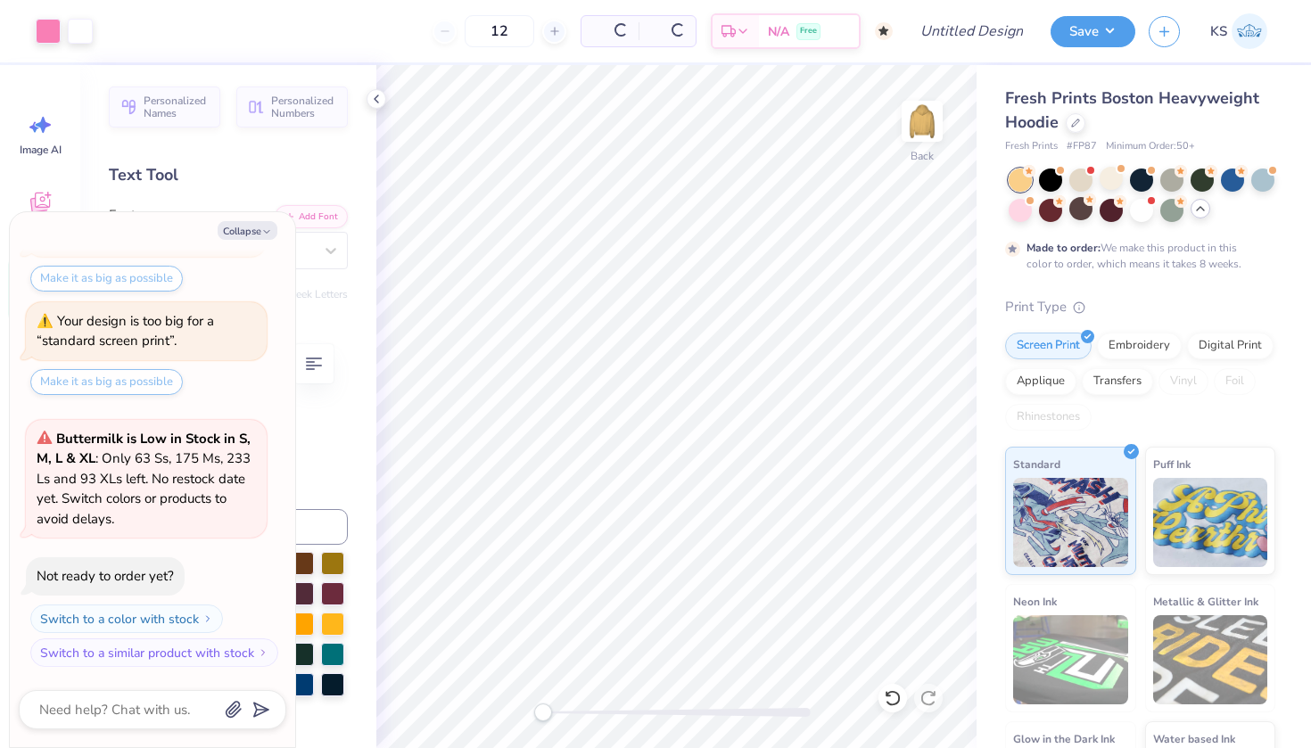
type textarea "x"
type input "50"
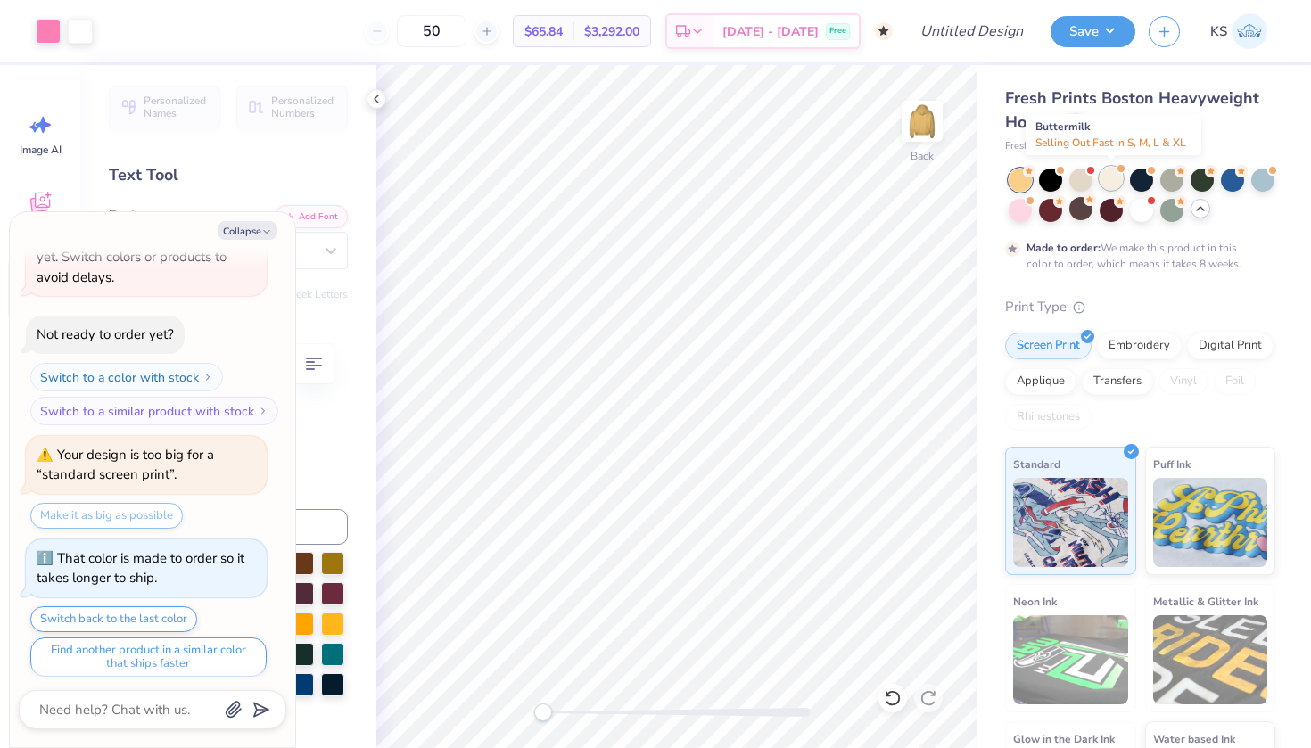
click at [1113, 177] on div at bounding box center [1111, 178] width 23 height 23
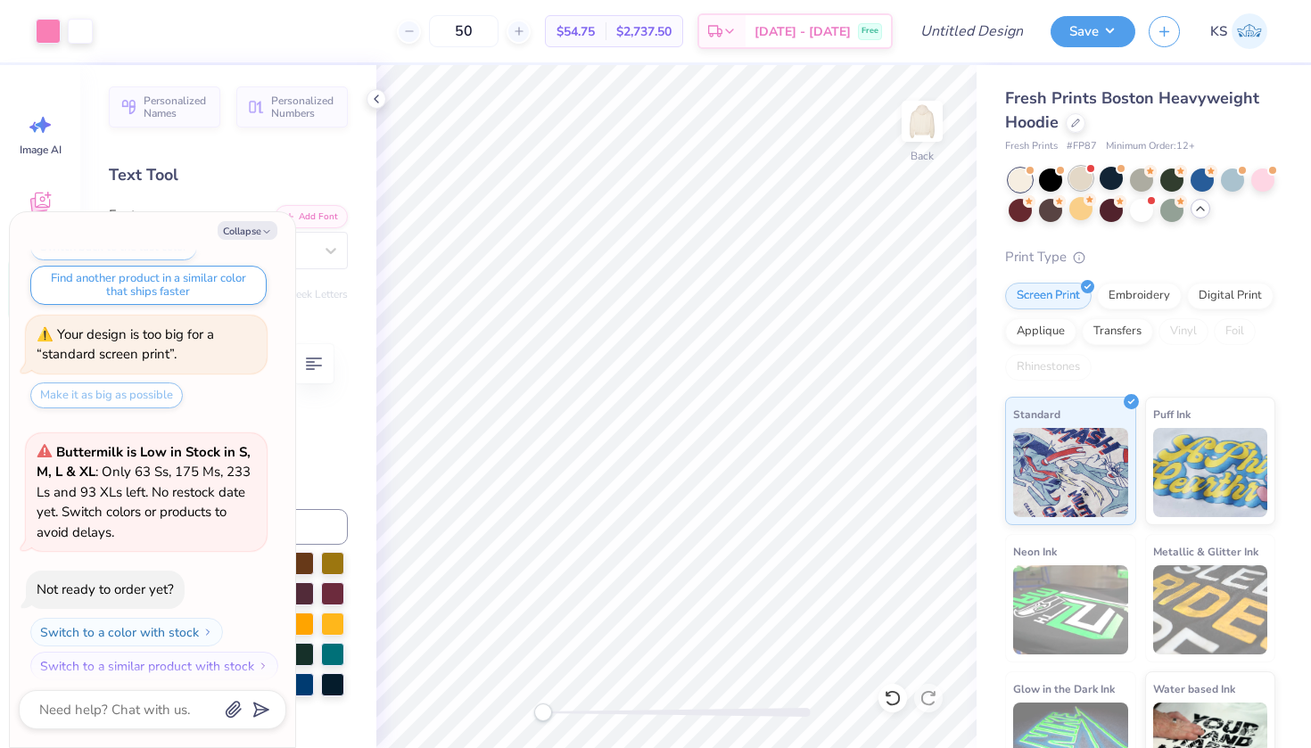
scroll to position [1106, 0]
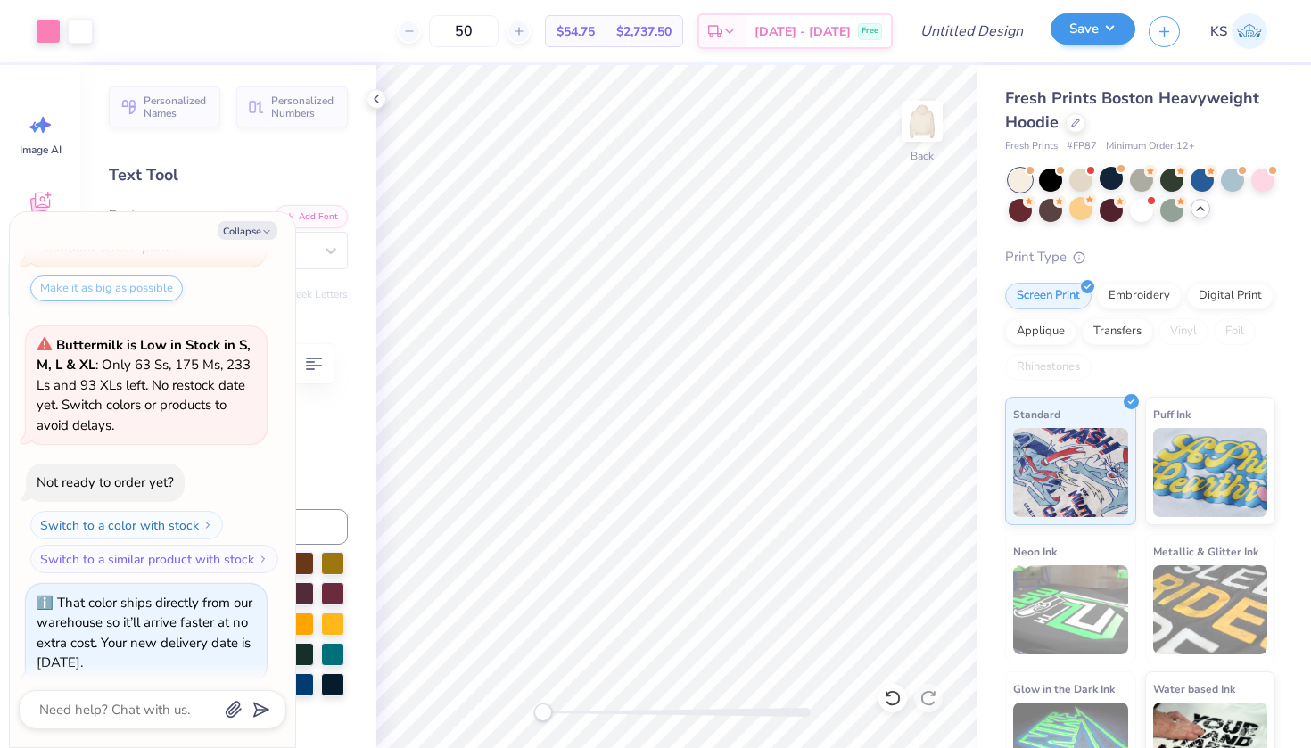
click at [1073, 33] on button "Save" at bounding box center [1093, 28] width 85 height 31
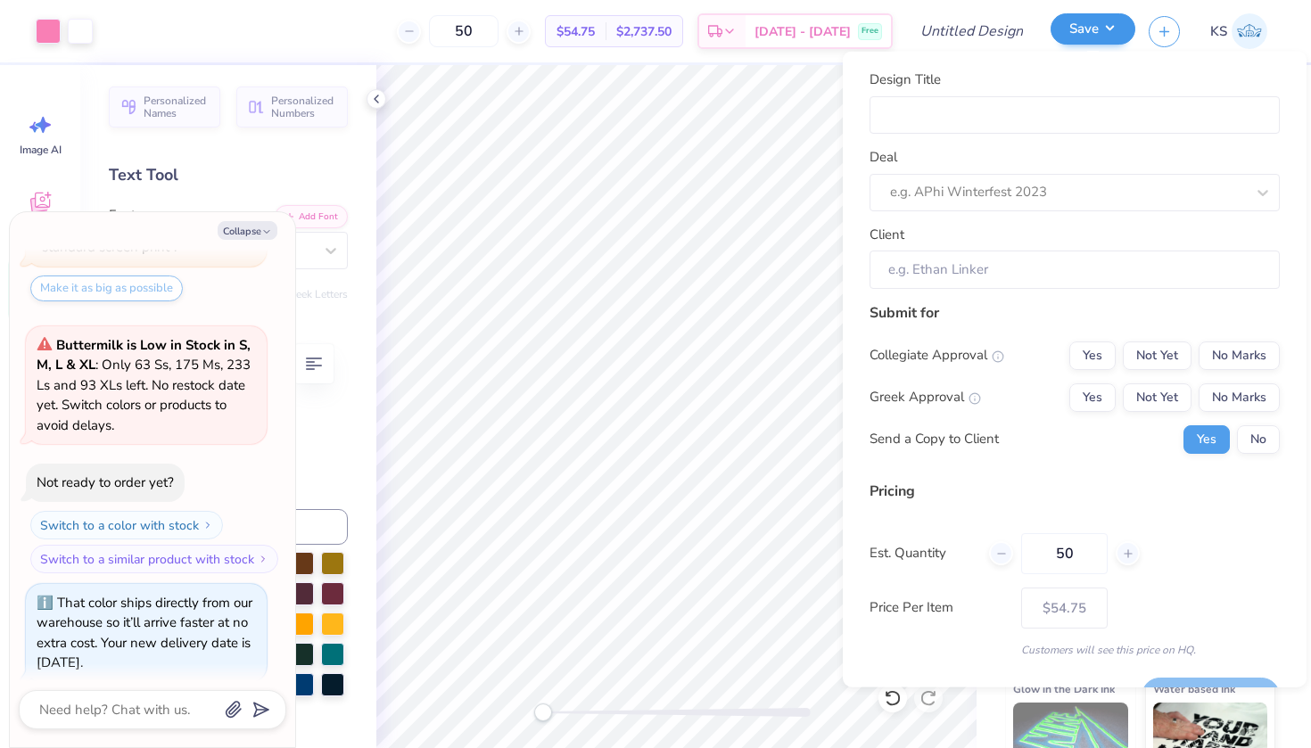
type textarea "x"
click at [1034, 107] on input "Design Title" at bounding box center [1075, 114] width 410 height 38
type input "P"
type textarea "x"
type input "P"
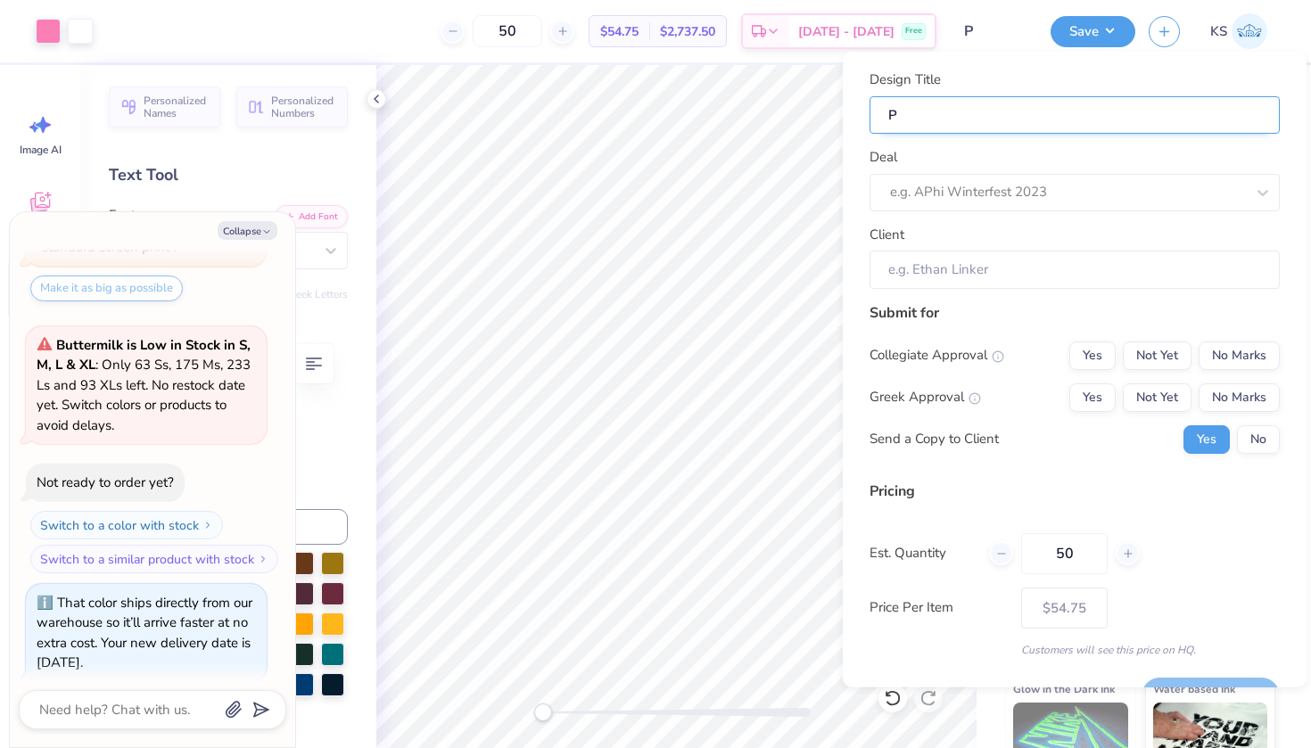
type textarea "x"
type input "Pi"
type textarea "x"
type input "Pi"
type textarea "x"
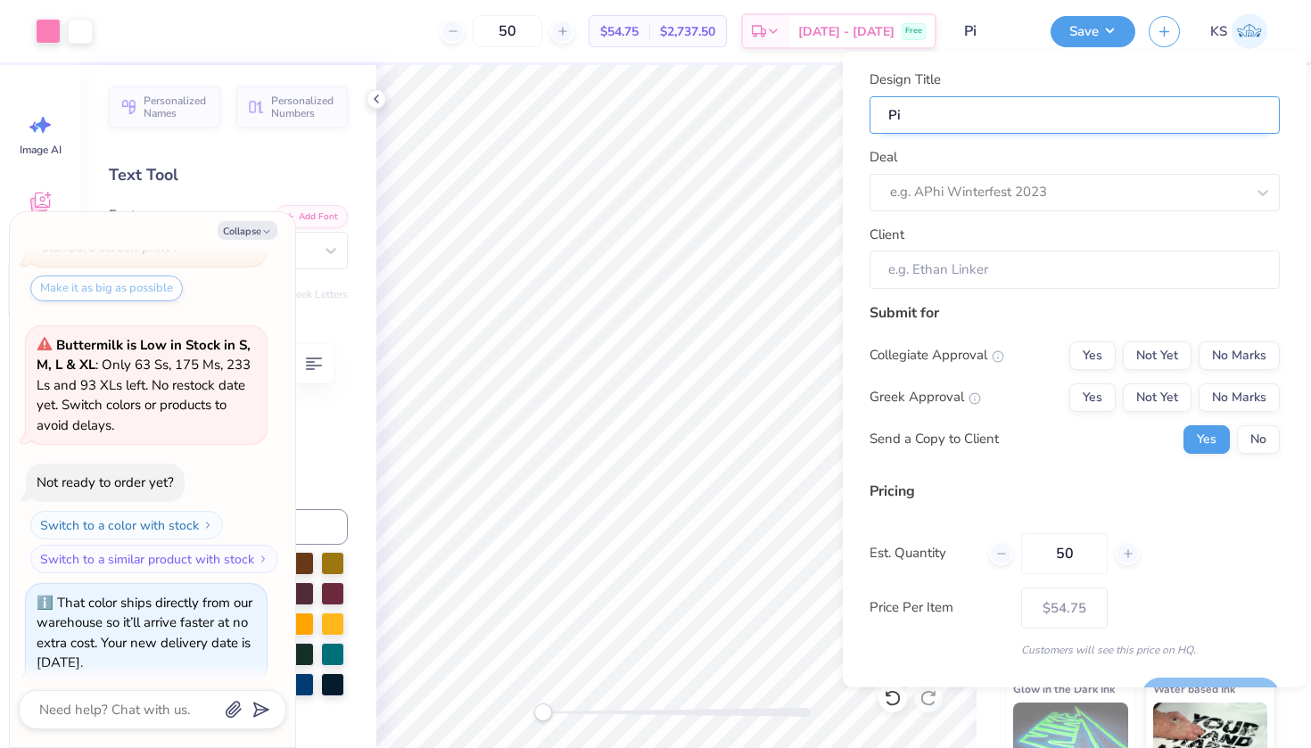
type input "Pi"
type textarea "x"
type input "Pi"
type textarea "x"
type input "Pi P"
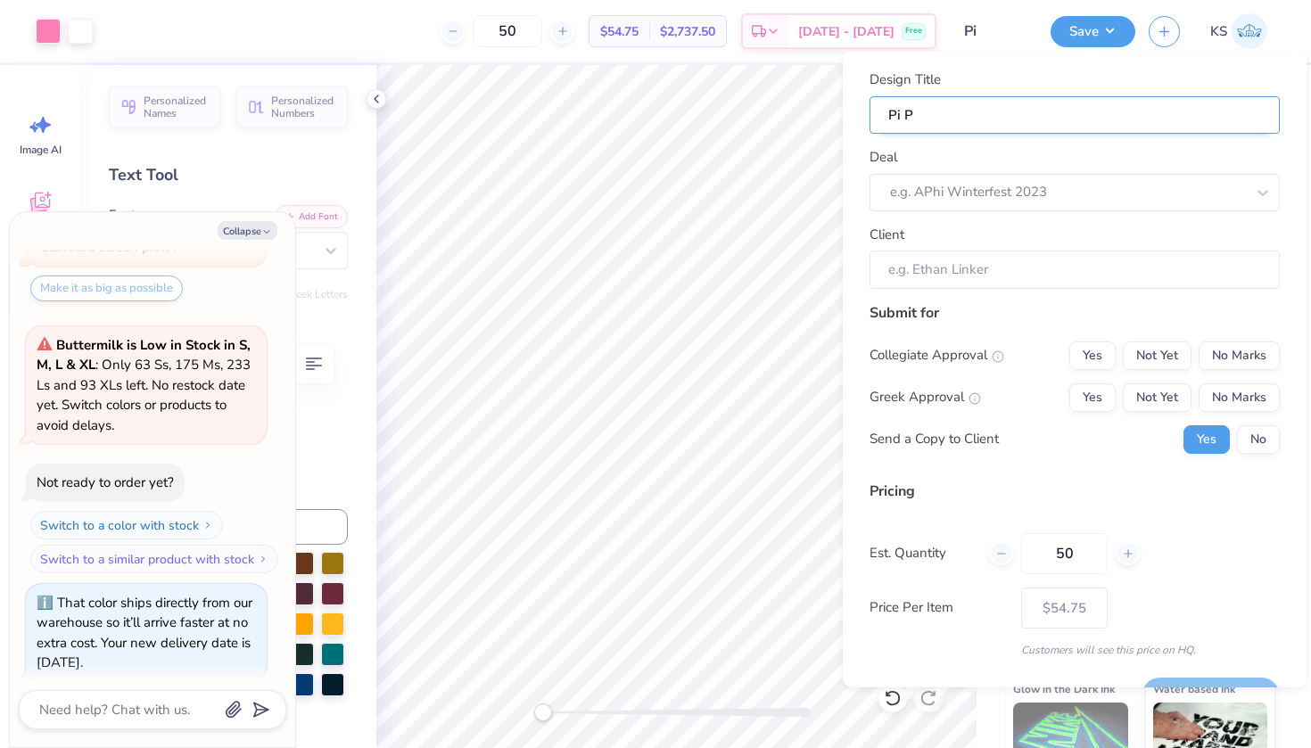
type input "Pi P"
type textarea "x"
type input "Pi Ph"
type textarea "x"
type input "Pi Ph"
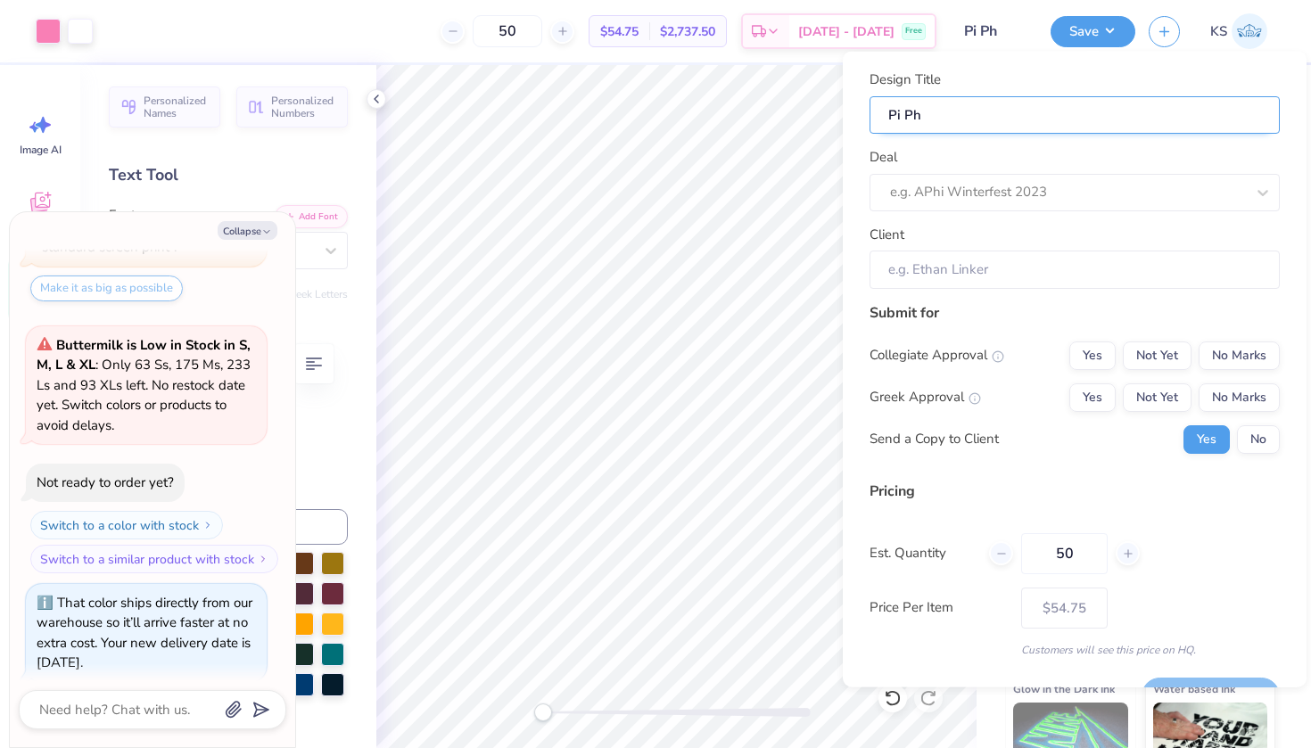
type textarea "x"
type input "Pi Phi"
type textarea "x"
type input "Pi Phi"
type textarea "x"
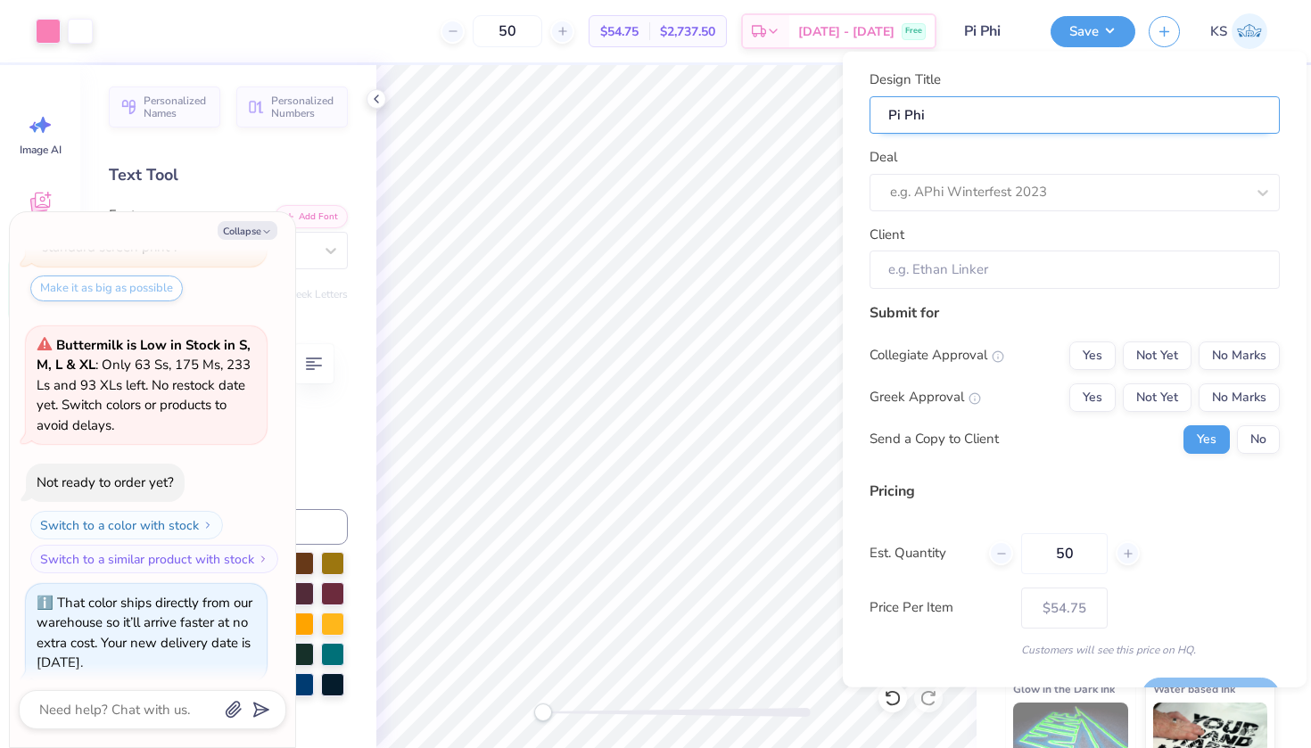
type input "Pi Phi"
type textarea "x"
type input "Pi Phi"
type textarea "x"
type input "Pi Phi F"
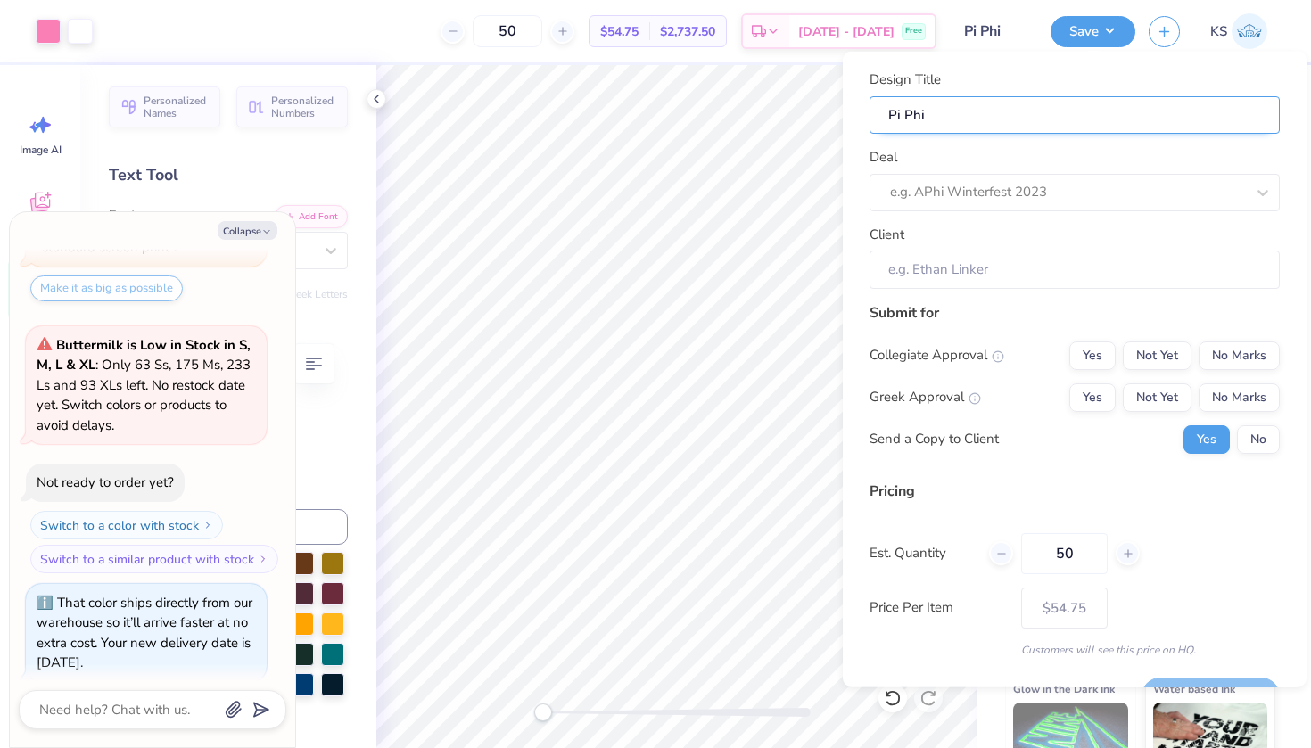
type textarea "x"
type input "Pi Phi F"
type textarea "x"
type input "Pi Phi Fa"
type textarea "x"
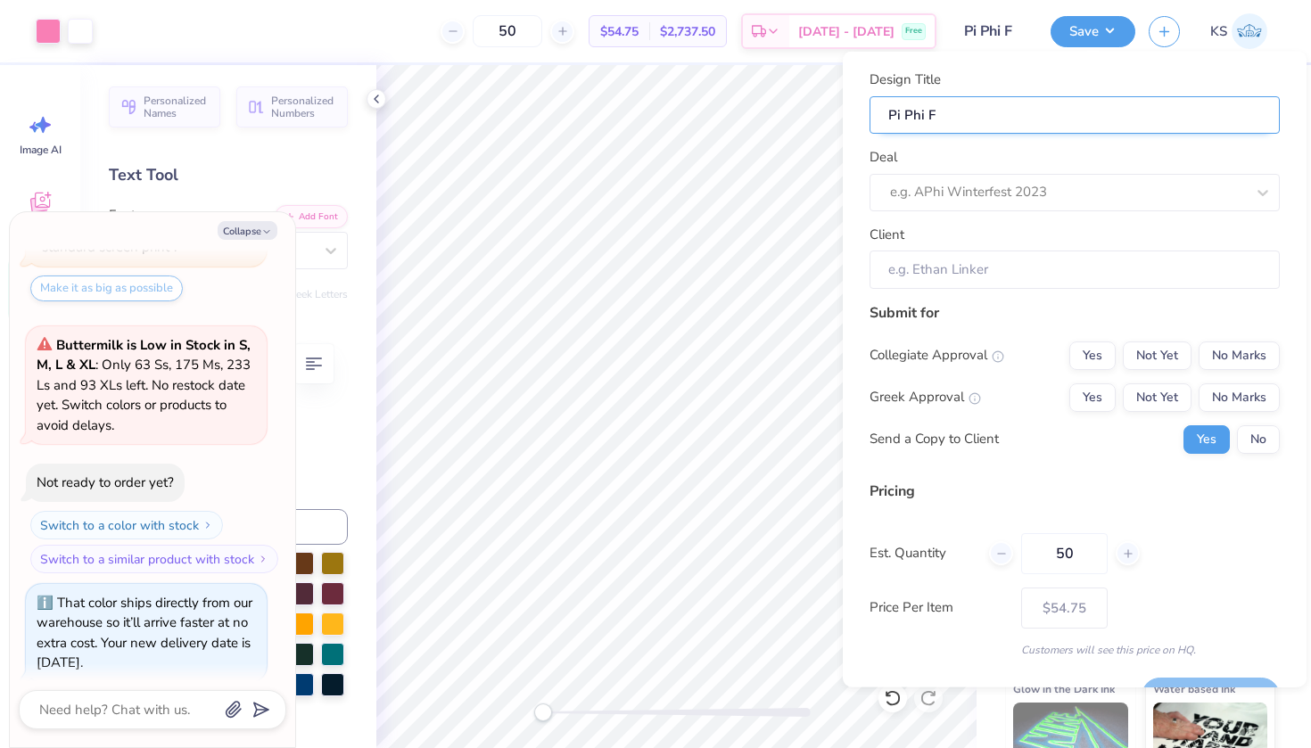
type input "Pi Phi Fa"
type textarea "x"
type input "Pi Phi Fal"
type textarea "x"
type input "Pi Phi Fal"
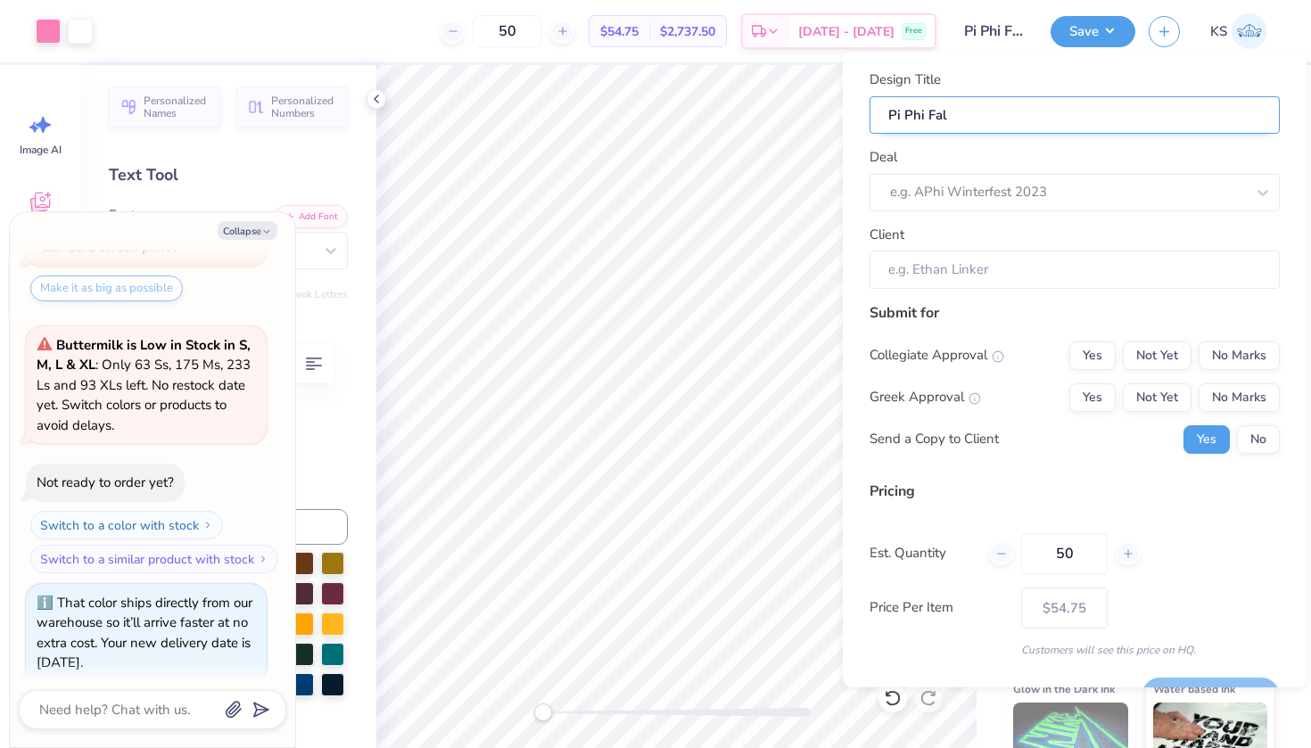
type textarea "x"
type input "Pi Phi Fall"
type textarea "x"
type input "Pi Phi Fall"
type textarea "x"
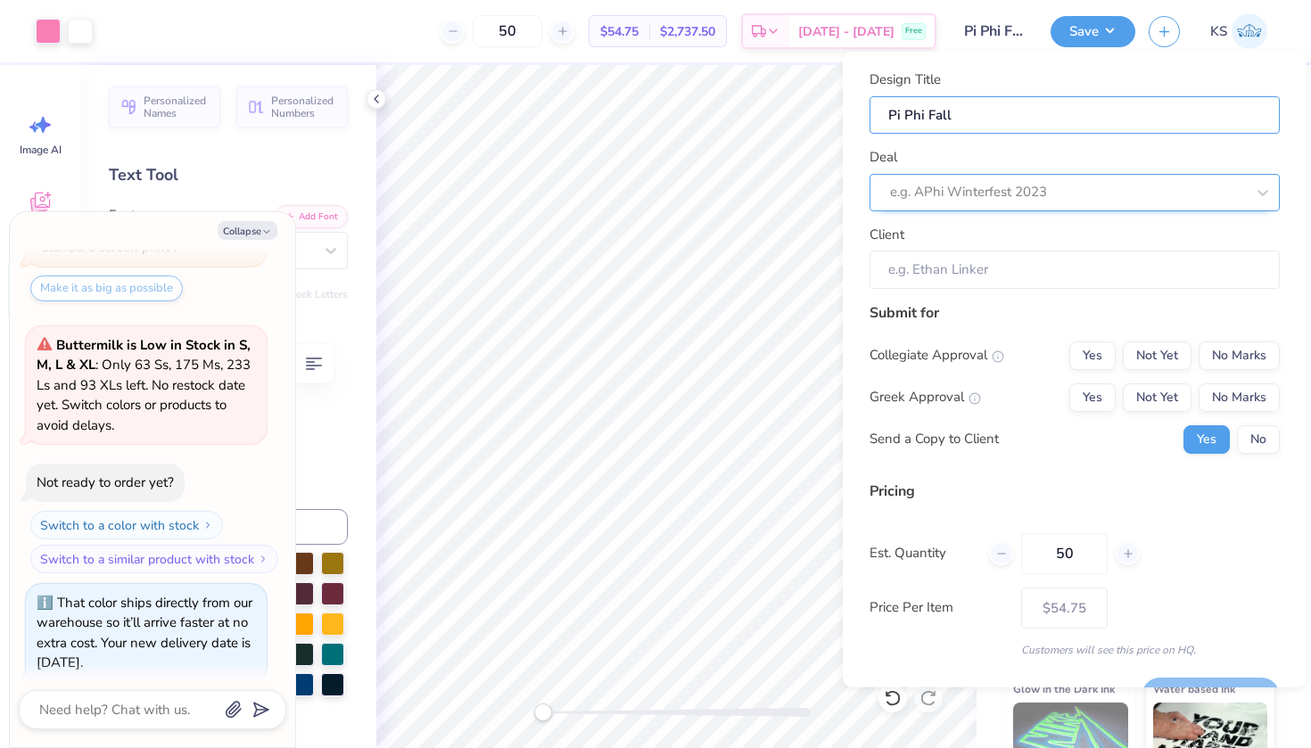
type input "Pi Phi Fall"
click at [1008, 173] on div "e.g. APhi Winterfest 2023" at bounding box center [1075, 191] width 410 height 37
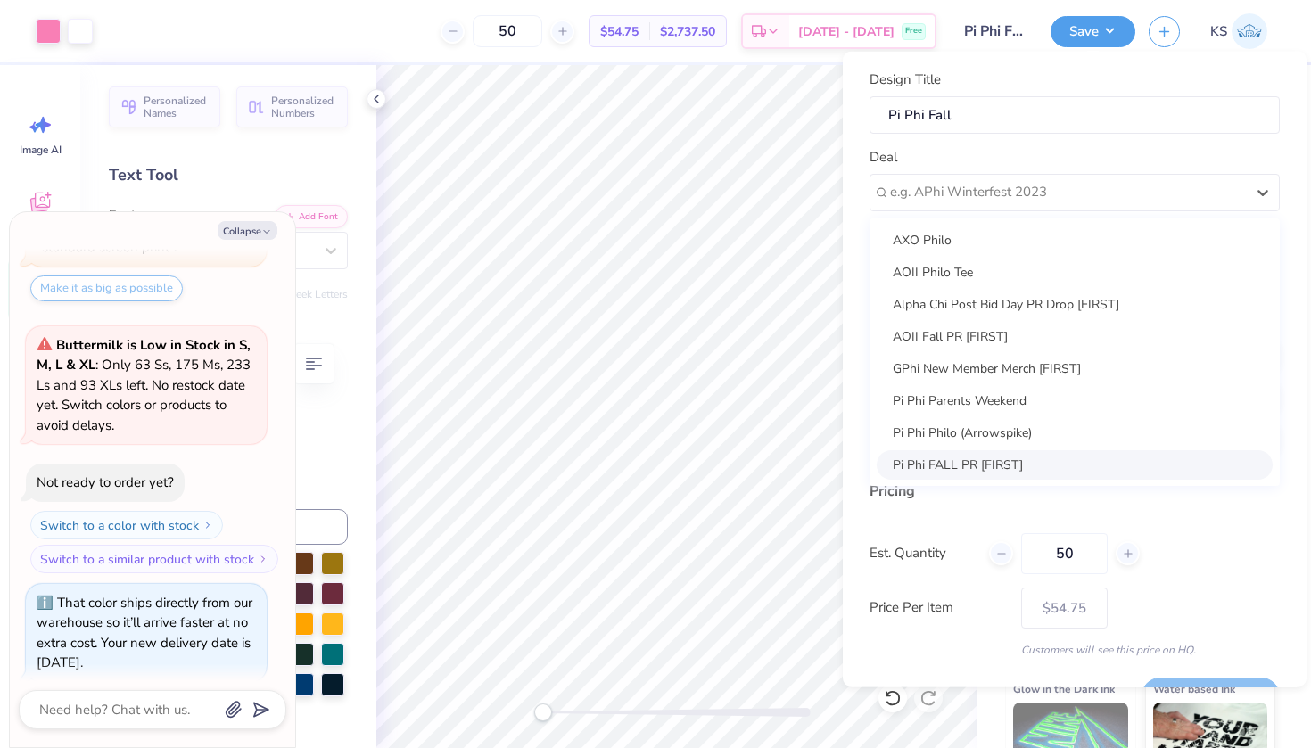
click at [955, 460] on div "Pi Phi FALL PR [FIRST]" at bounding box center [1075, 464] width 396 height 29
type textarea "x"
type input "Megan Katnik"
type textarea "x"
type input "– –"
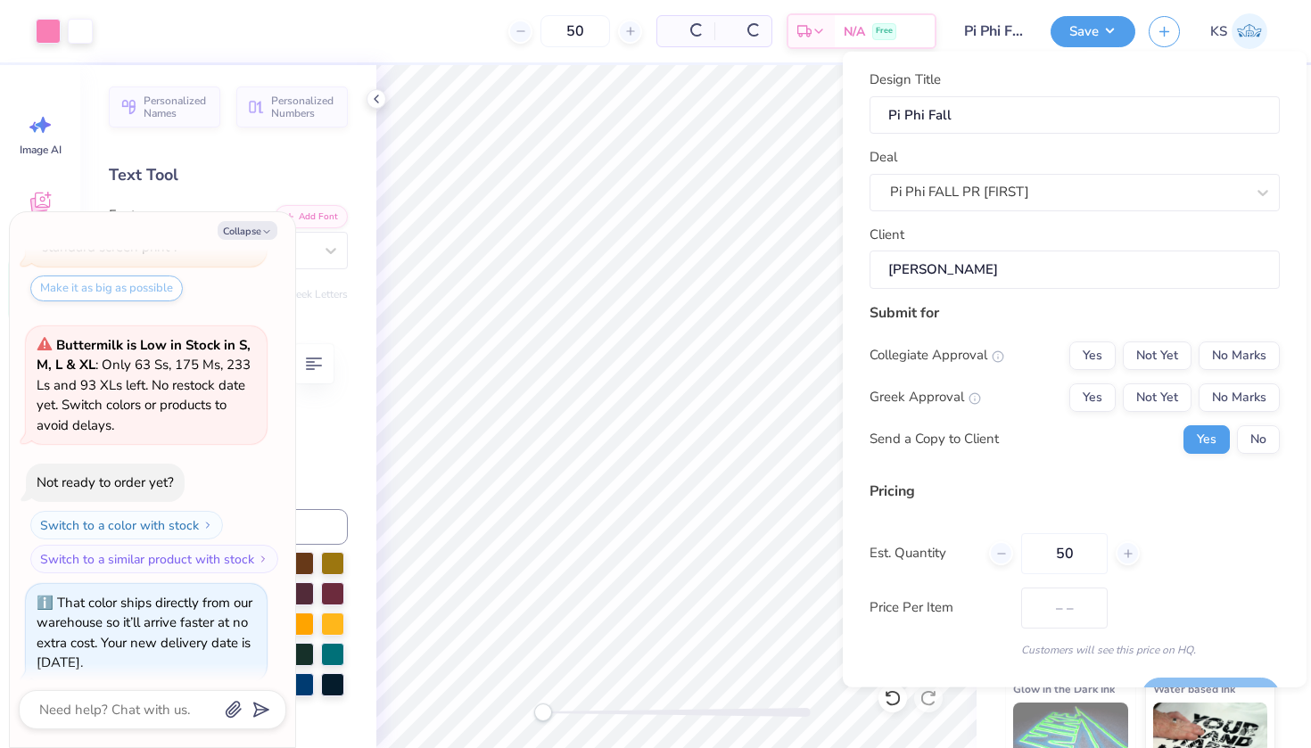
type textarea "x"
type input "$64.92"
click at [1261, 359] on button "No Marks" at bounding box center [1239, 355] width 81 height 29
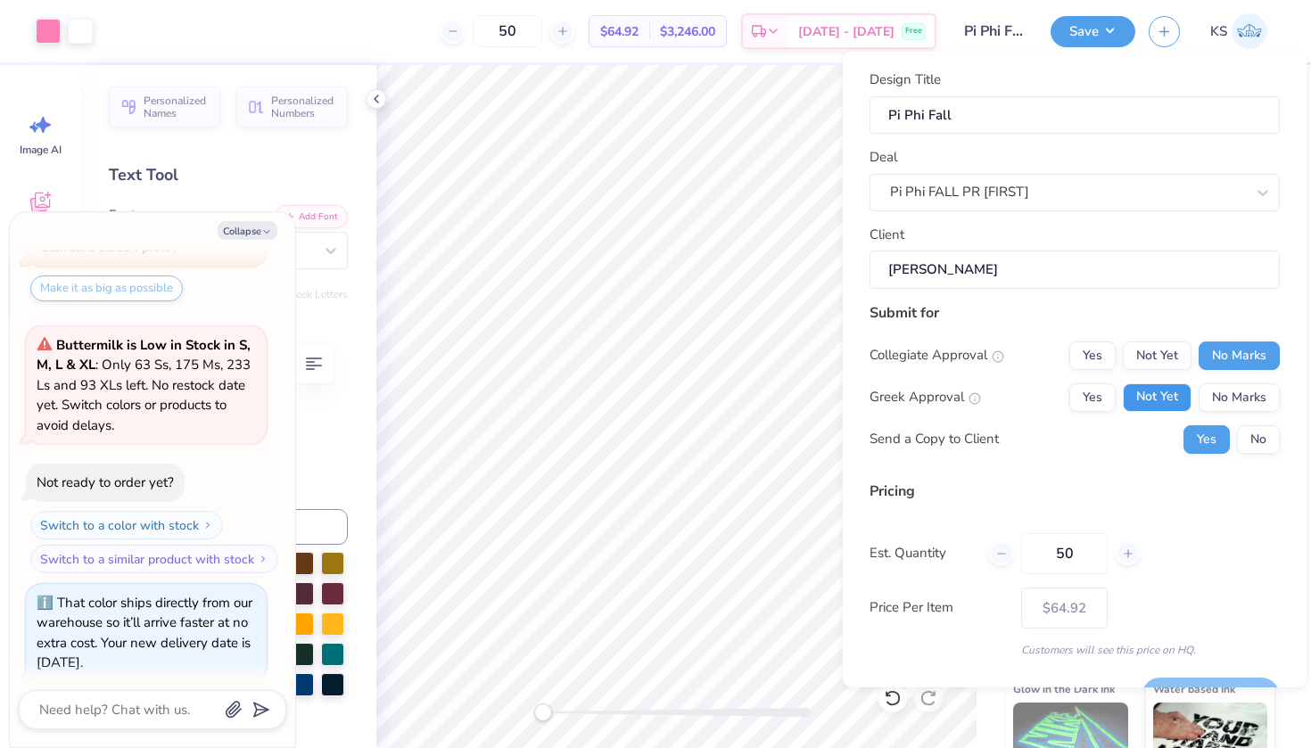
click at [1151, 400] on button "Not Yet" at bounding box center [1157, 397] width 69 height 29
type textarea "x"
type input "– –"
type textarea "x"
type input "$64.92"
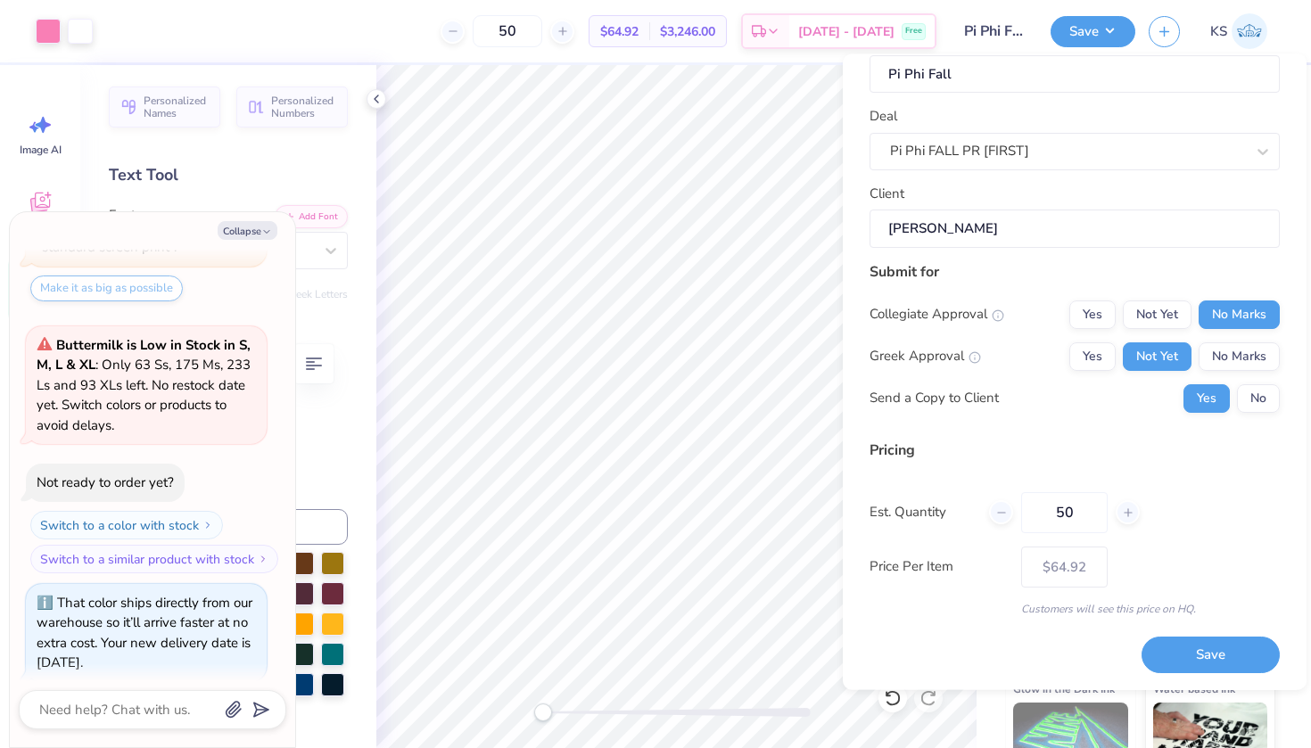
scroll to position [42, 0]
click at [1094, 521] on input "50" at bounding box center [1064, 513] width 87 height 41
type input "150"
type textarea "x"
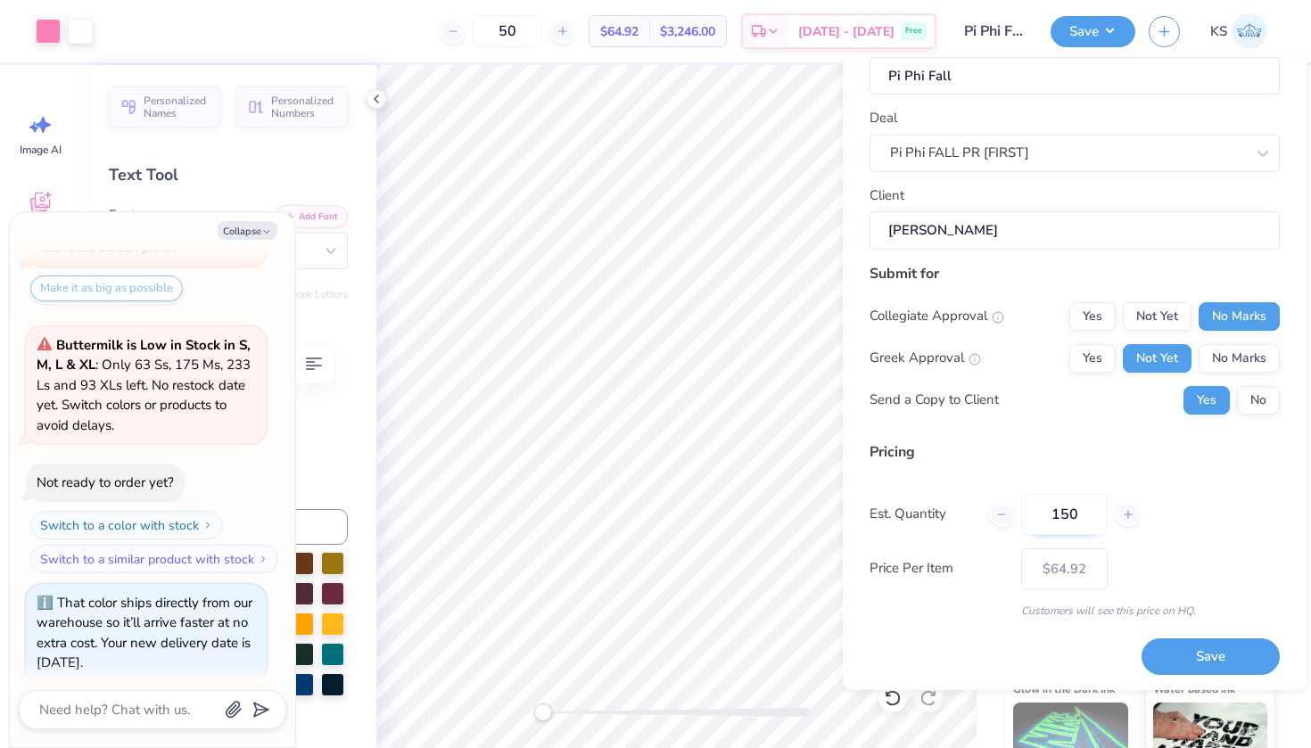
type input "150"
type textarea "x"
type input "– –"
type textarea "x"
type input "$61.79"
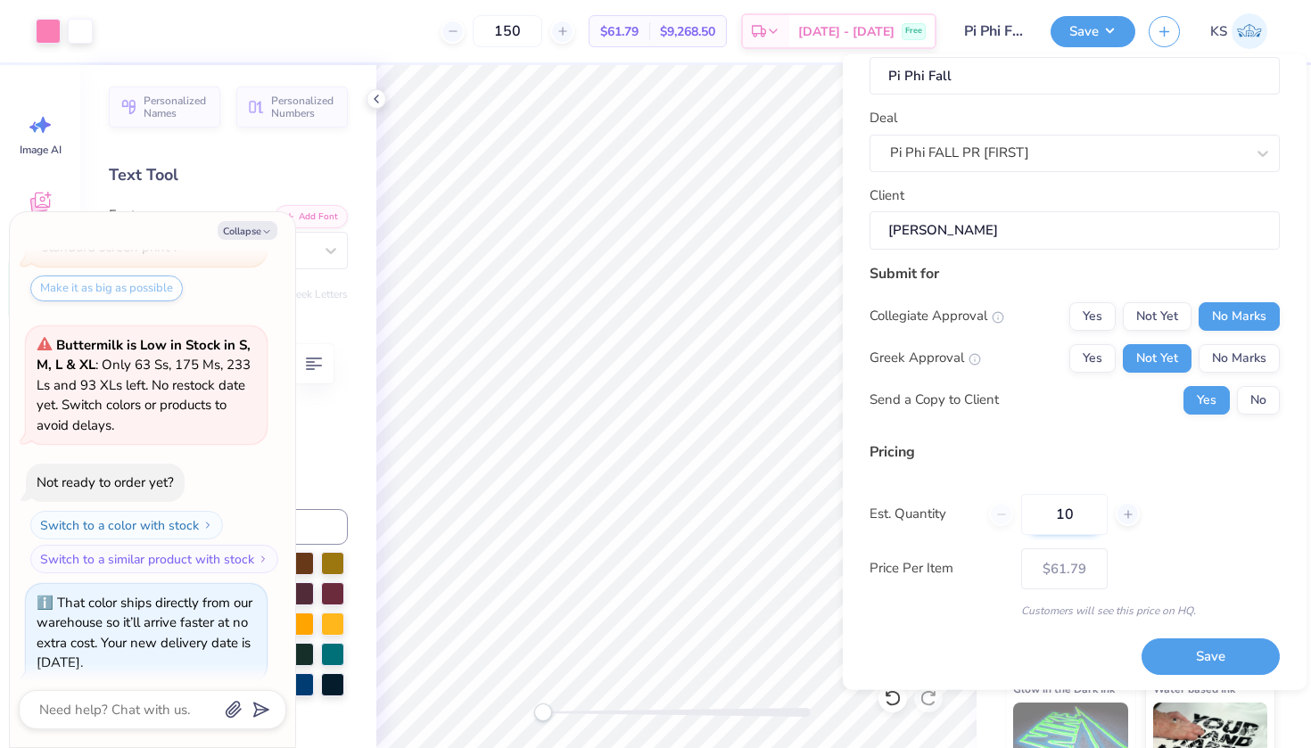
type input "100"
type textarea "x"
type input "100"
type textarea "x"
type input "– –"
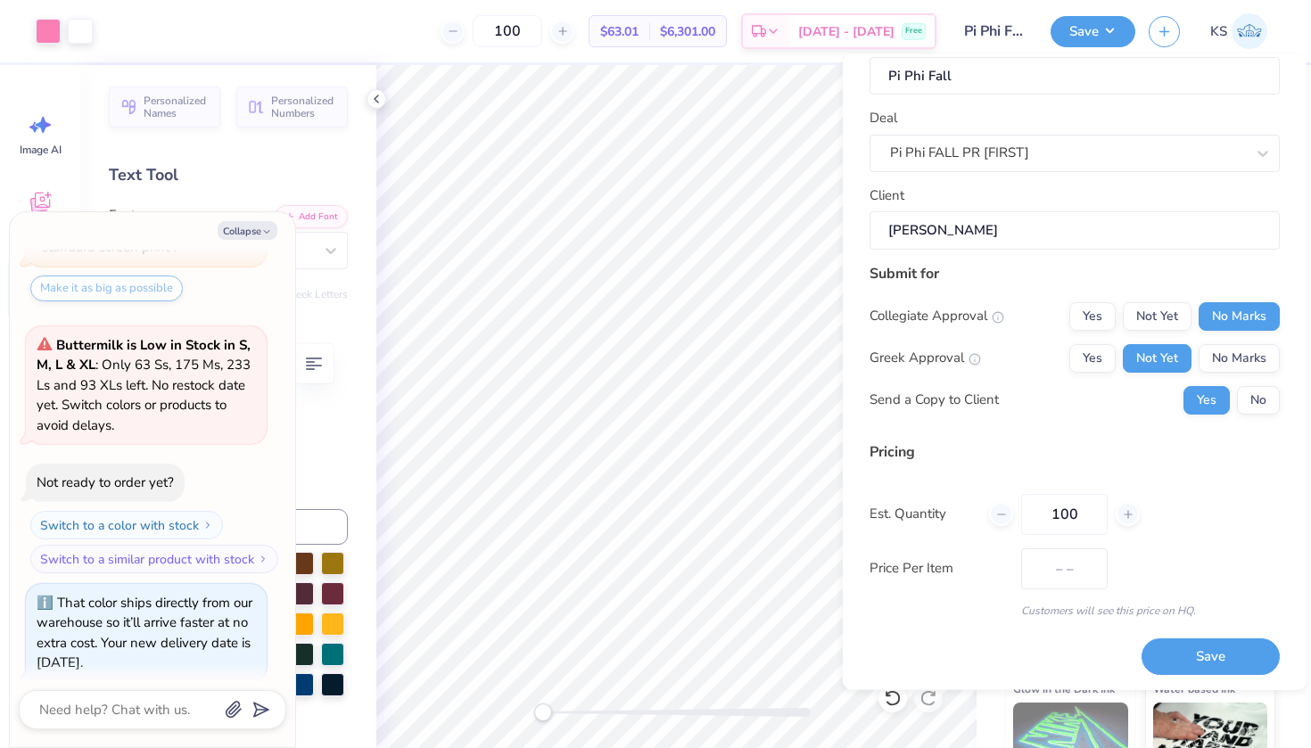
type textarea "x"
type input "$63.01"
type input "100"
click at [1164, 647] on button "Save" at bounding box center [1211, 657] width 138 height 37
type textarea "x"
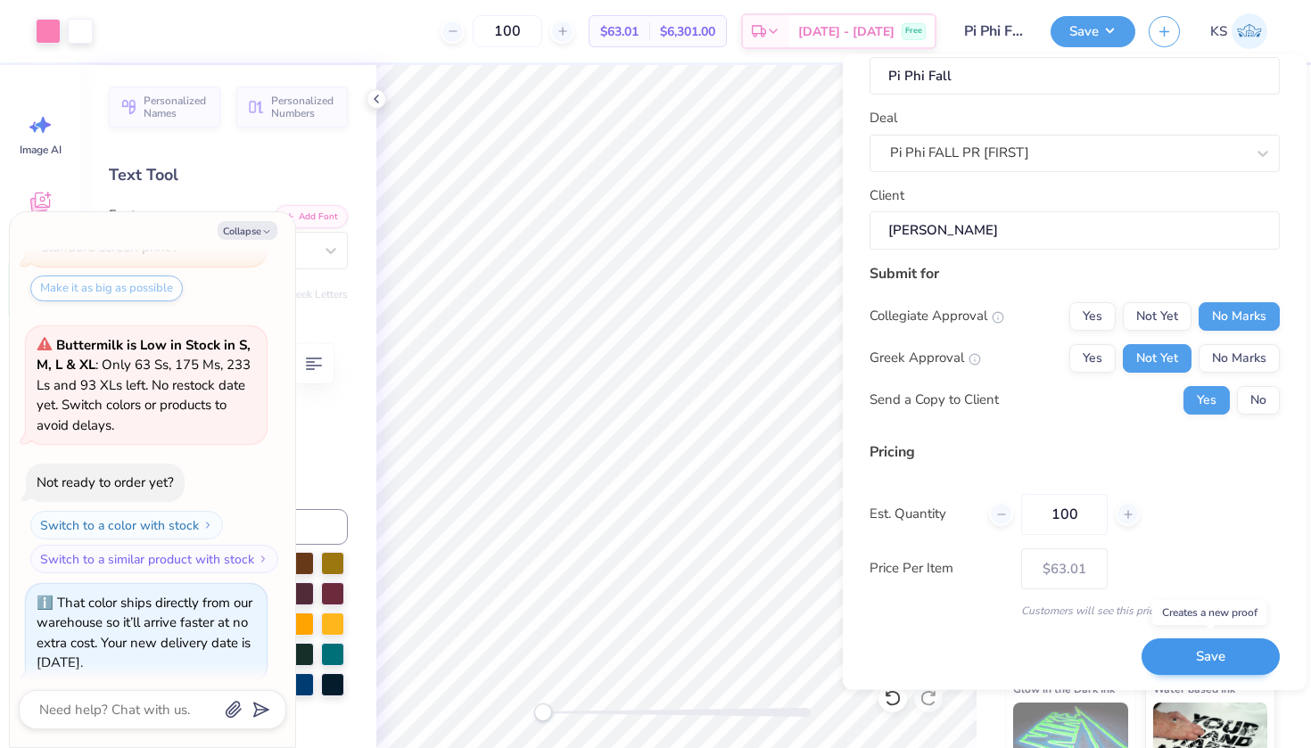
type input "– –"
type textarea "x"
type input "$63.01"
type textarea "x"
type input "– –"
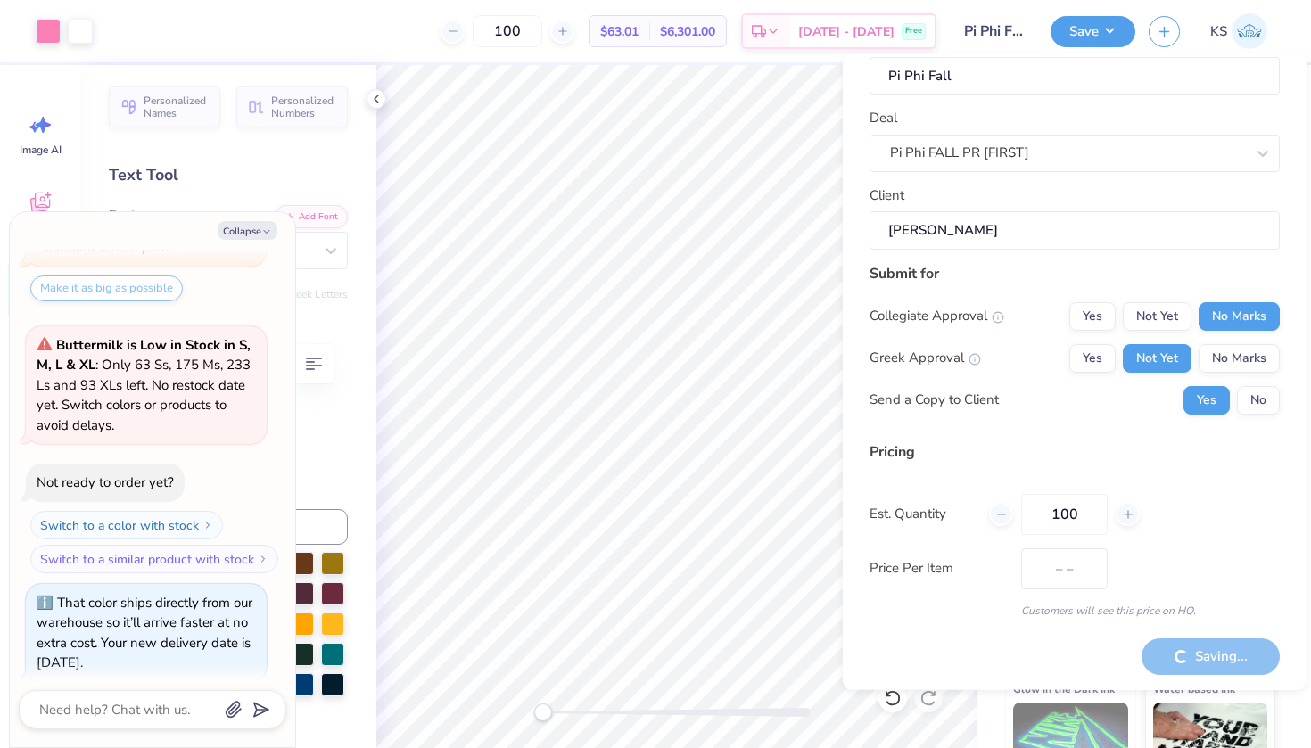
type textarea "x"
type input "$53.13"
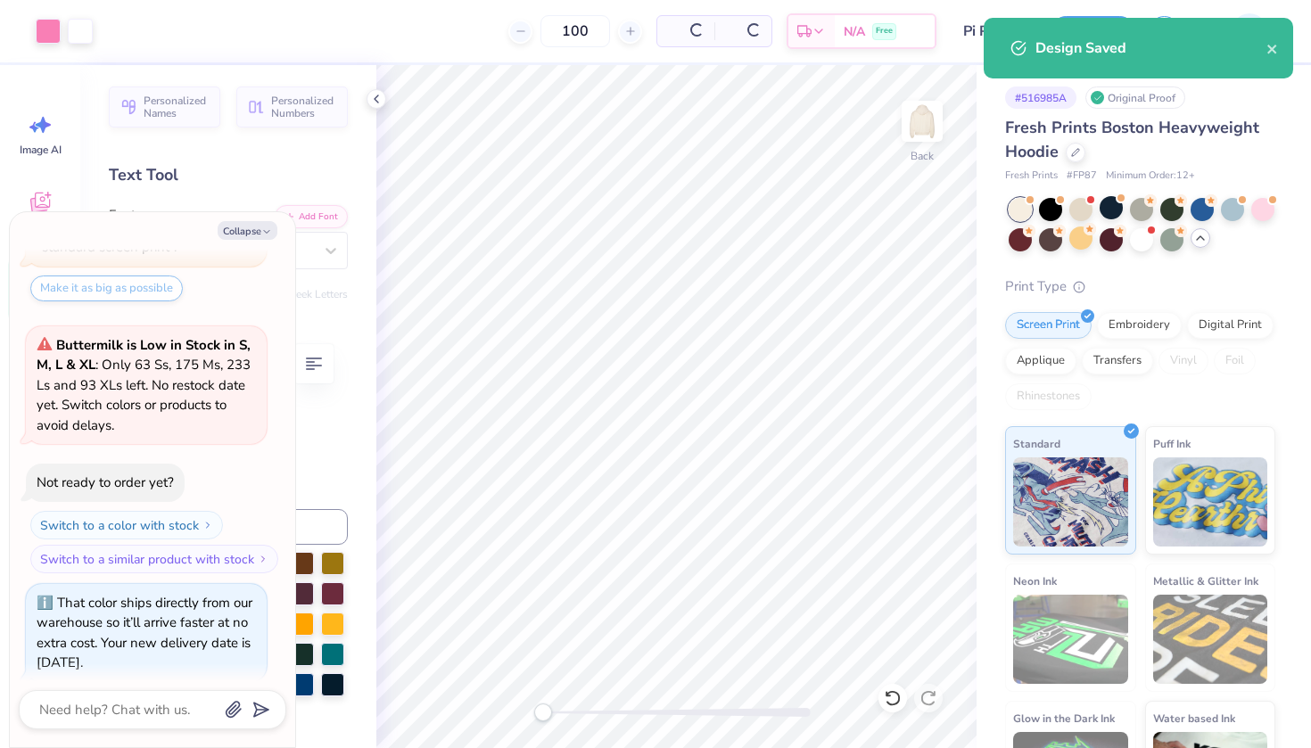
type textarea "x"
type input "– –"
type textarea "x"
type input "$63.01"
